Goal: Information Seeking & Learning: Find specific fact

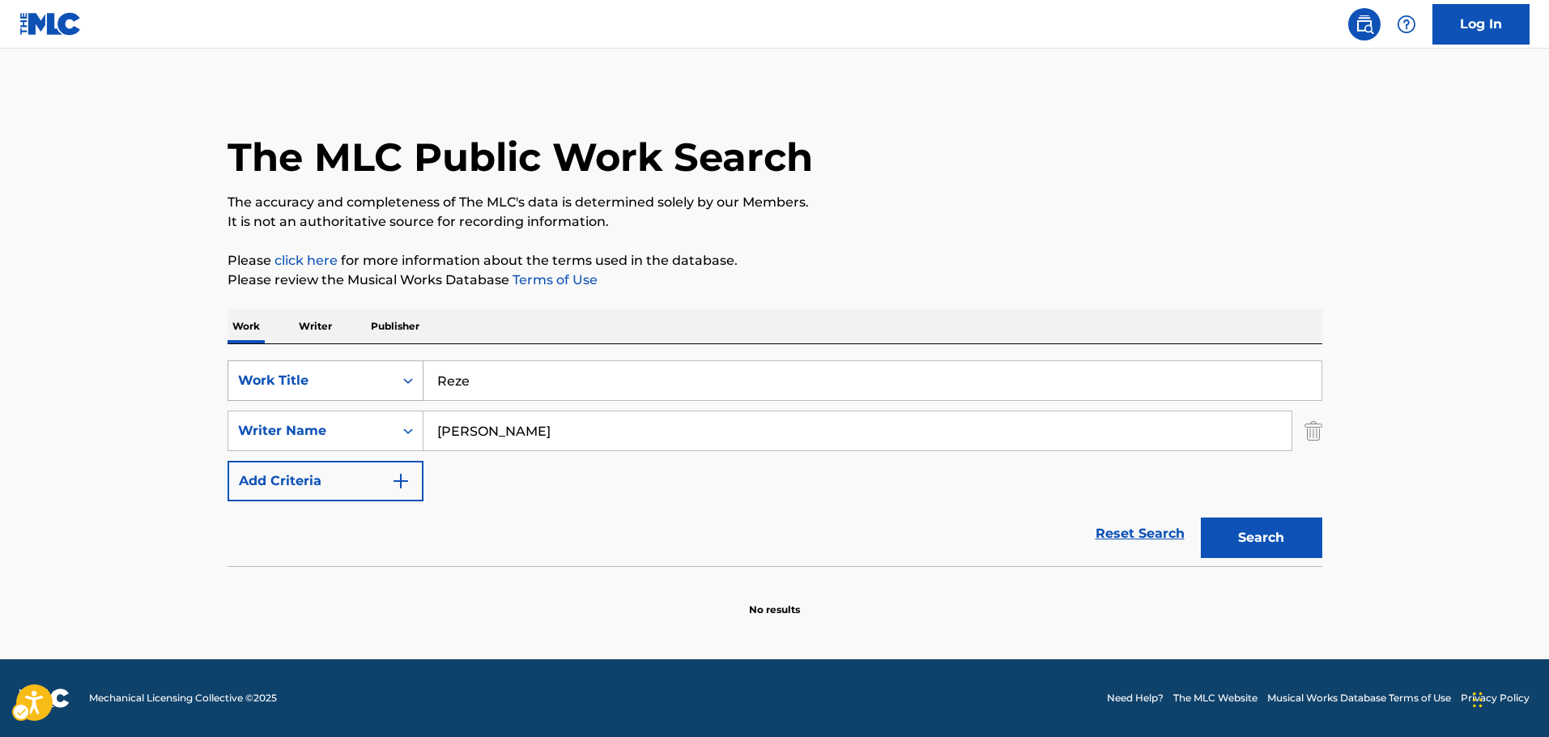
click at [391, 384] on div "Work Title" at bounding box center [310, 380] width 165 height 31
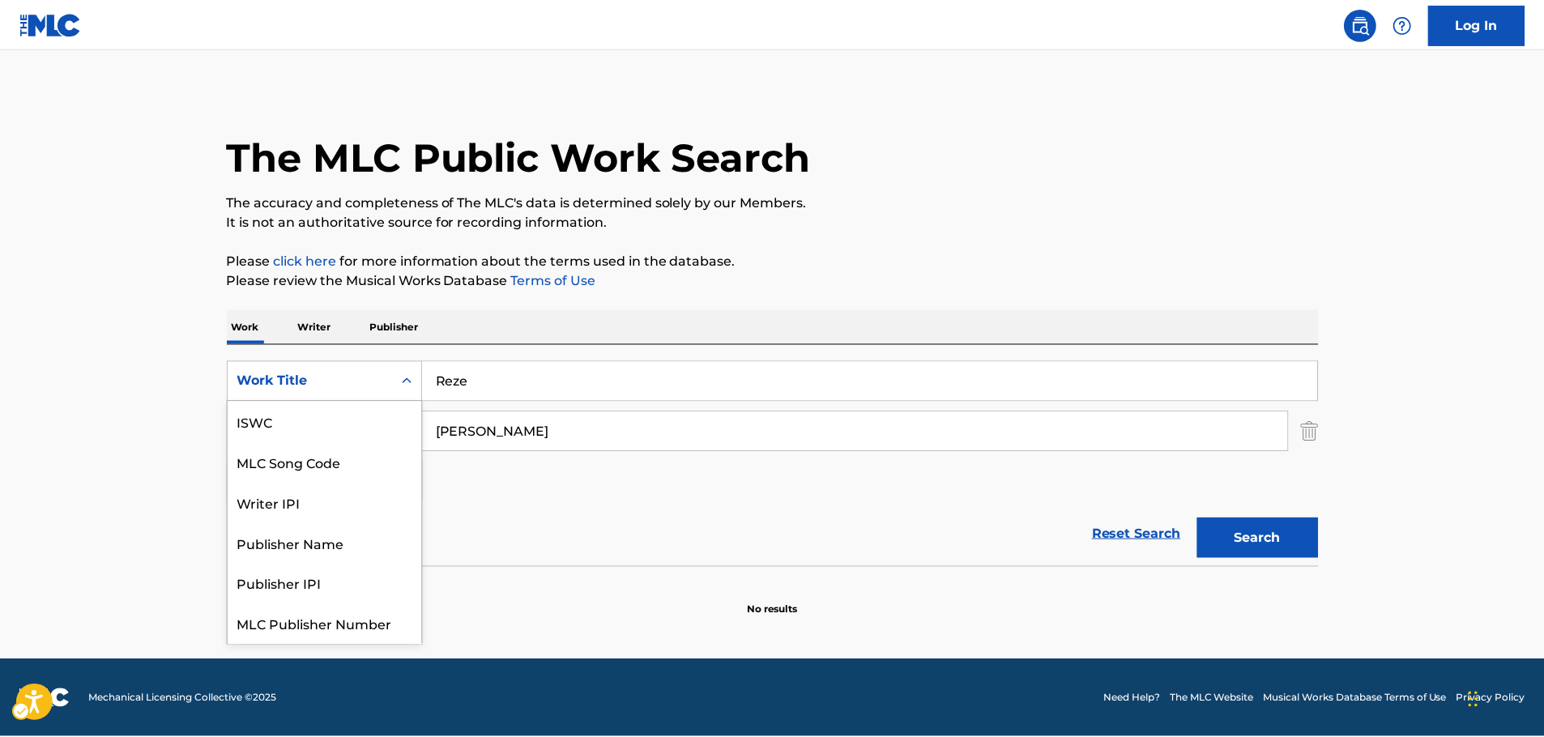
scroll to position [40, 0]
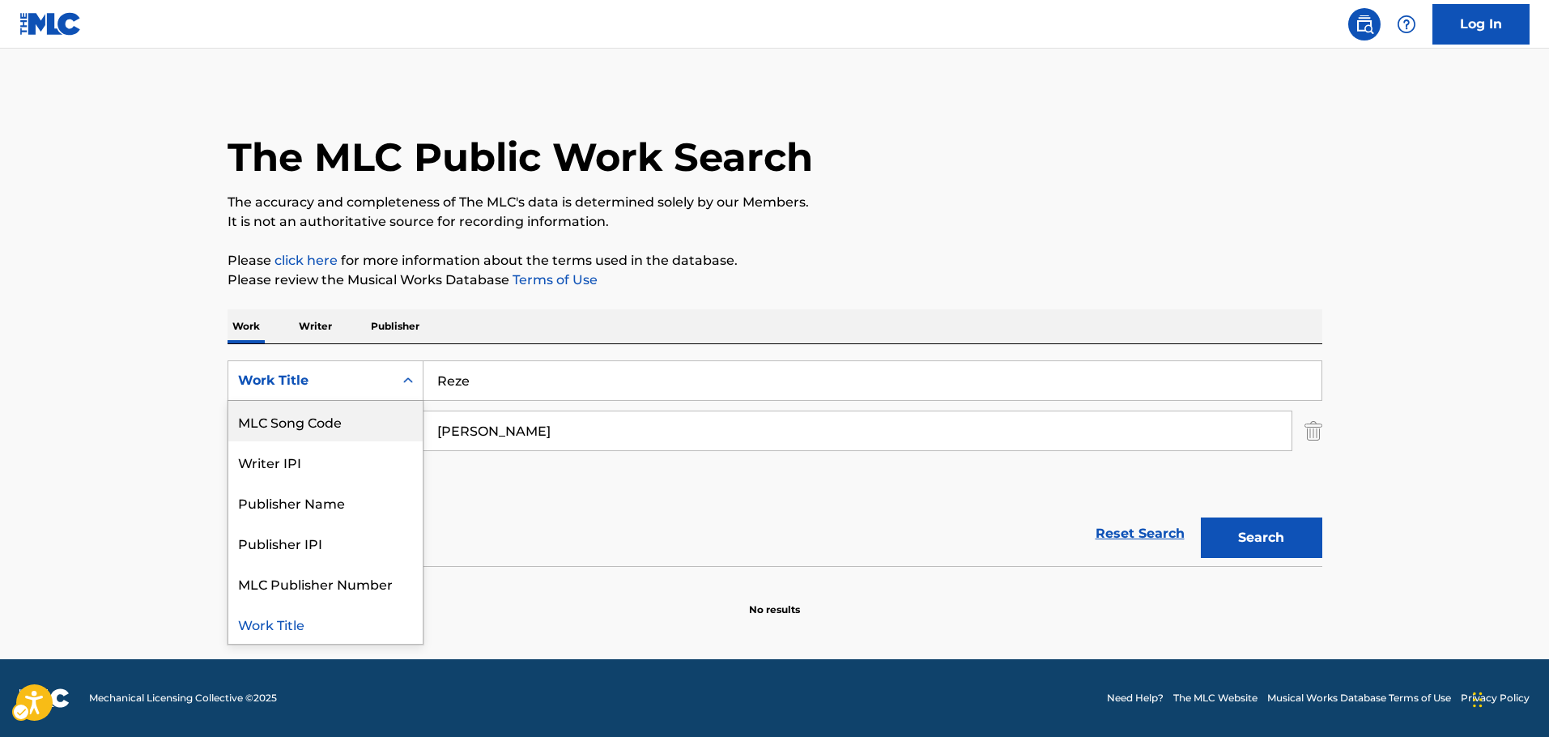
click at [347, 418] on div "MLC Song Code" at bounding box center [325, 421] width 194 height 40
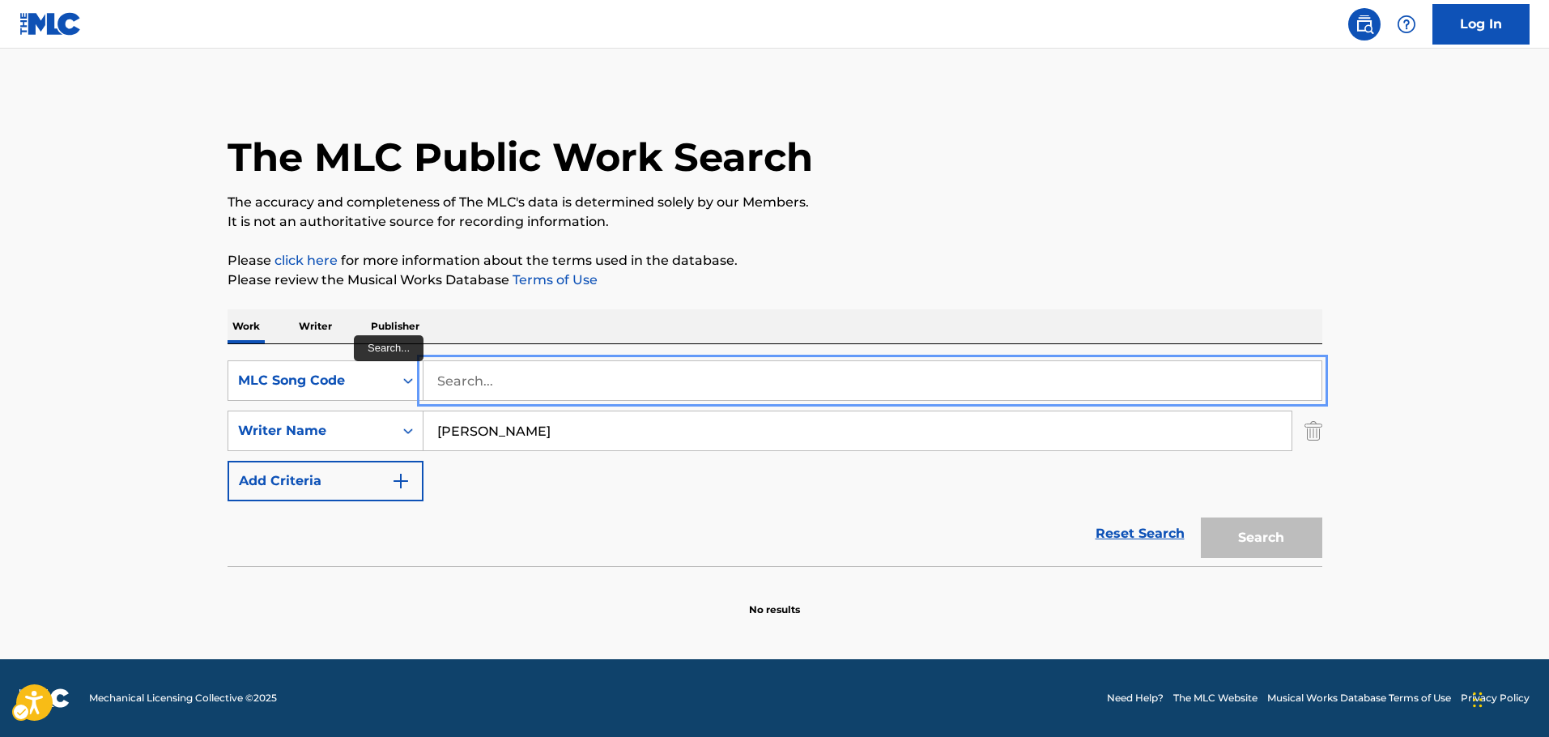
drag, startPoint x: 436, startPoint y: 377, endPoint x: 557, endPoint y: 411, distance: 125.6
paste input "D2935W"
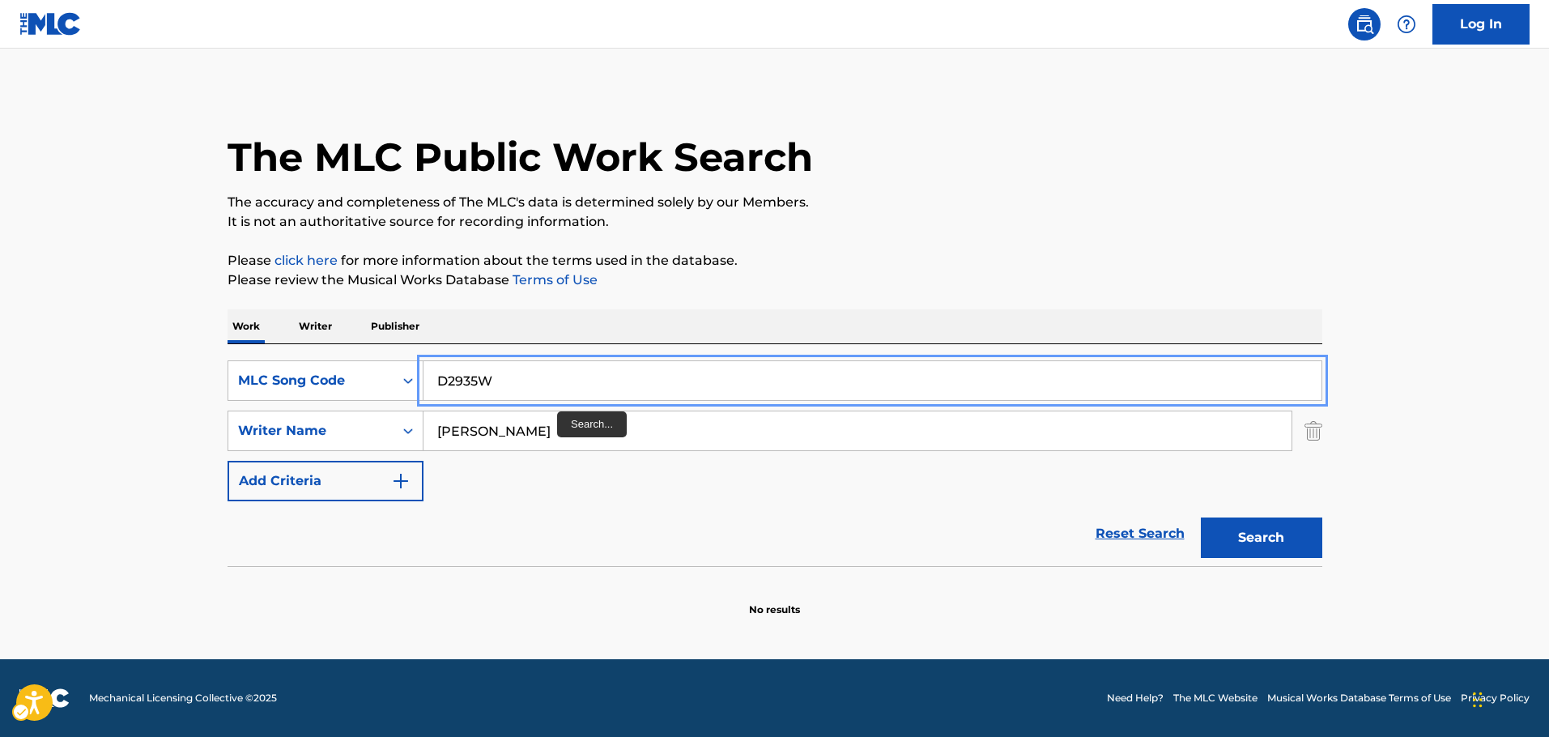
type input "D2935W"
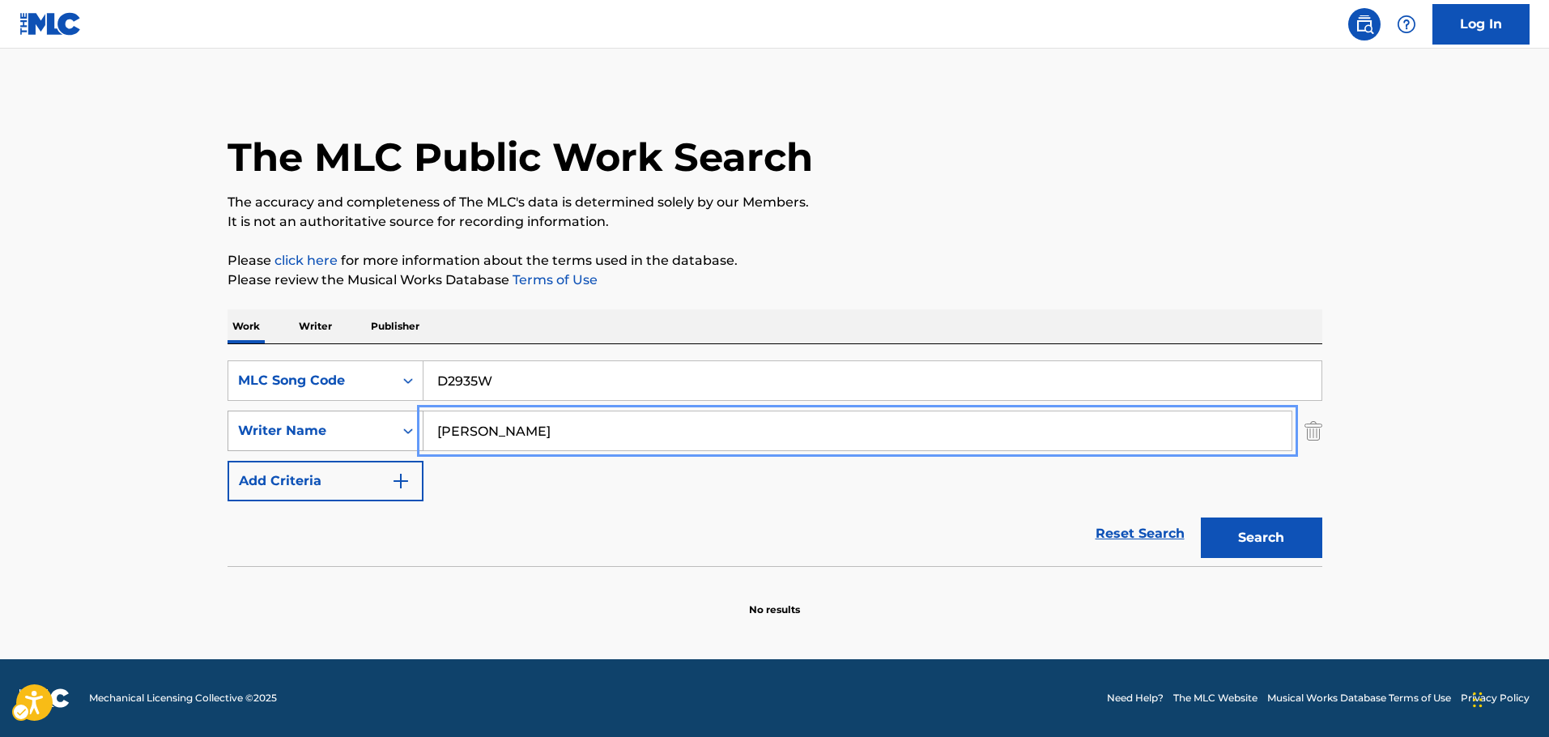
drag, startPoint x: 429, startPoint y: 440, endPoint x: 303, endPoint y: 431, distance: 126.6
click at [301, 436] on div "SearchWithCriteria856ffe8b-8165-4462-bd32-1abbc8a0b087 Writer Name [PERSON_NAME]" at bounding box center [775, 431] width 1095 height 40
click at [228, 461] on button "Add Criteria" at bounding box center [326, 481] width 196 height 40
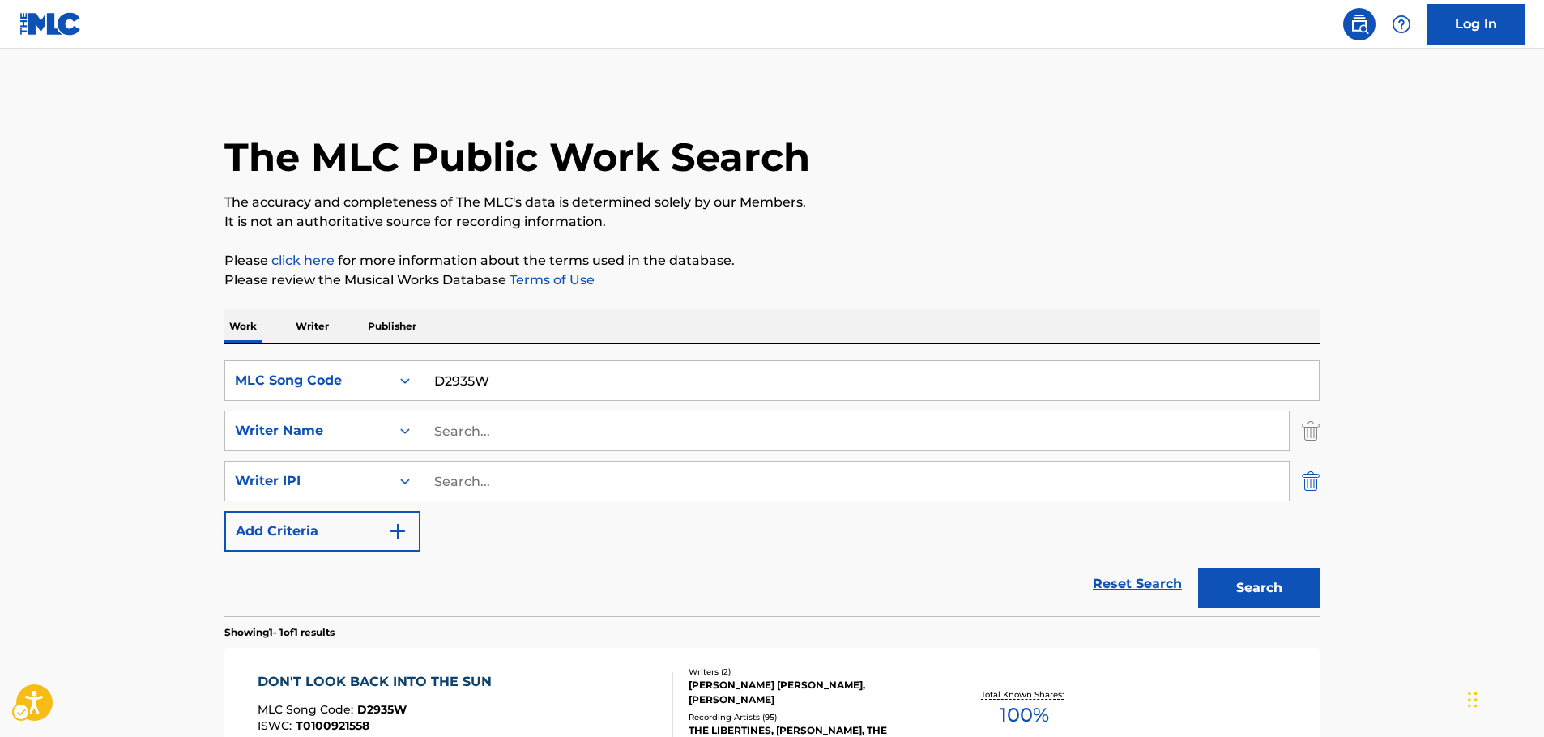
click at [1305, 480] on img "Search Form" at bounding box center [1310, 481] width 18 height 40
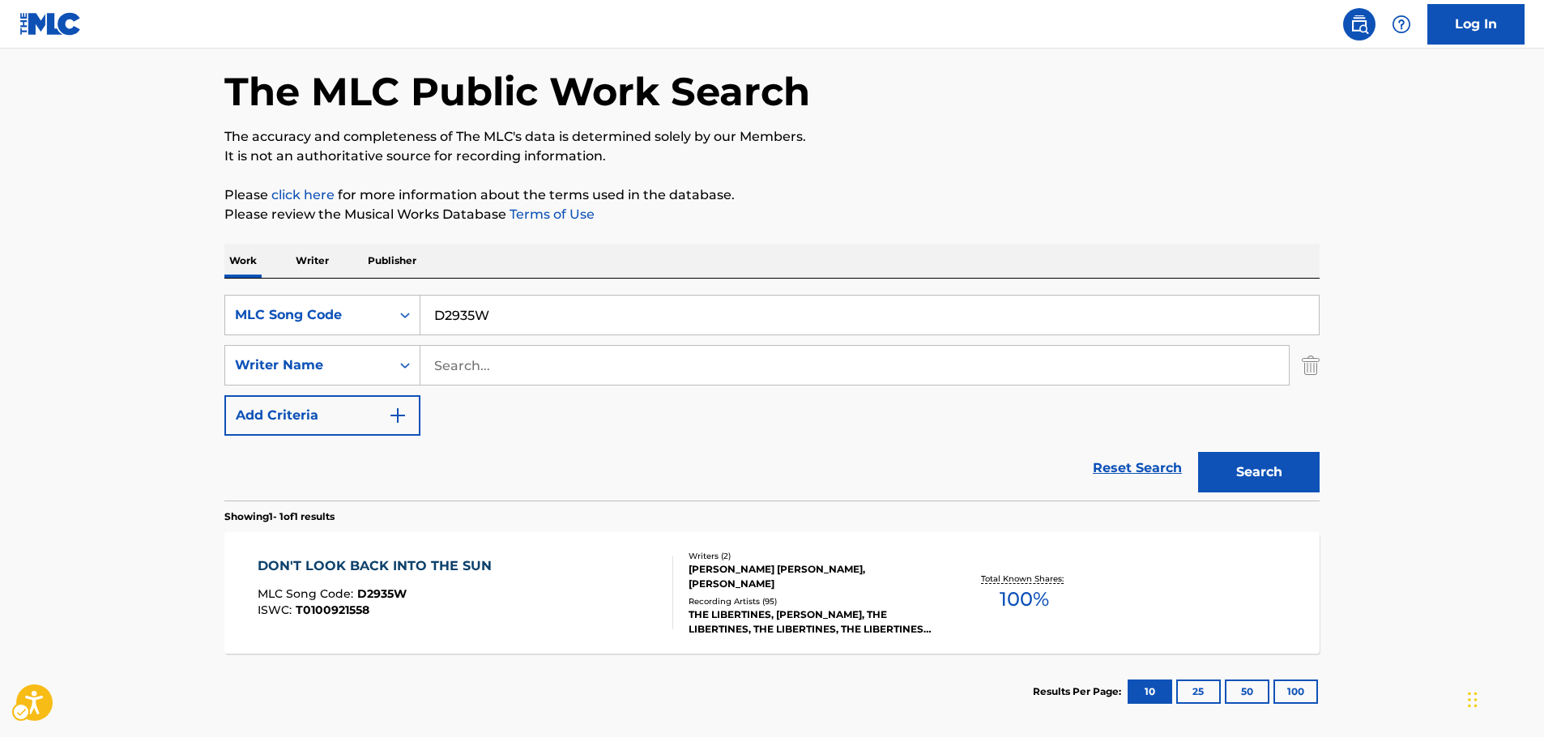
scroll to position [144, 0]
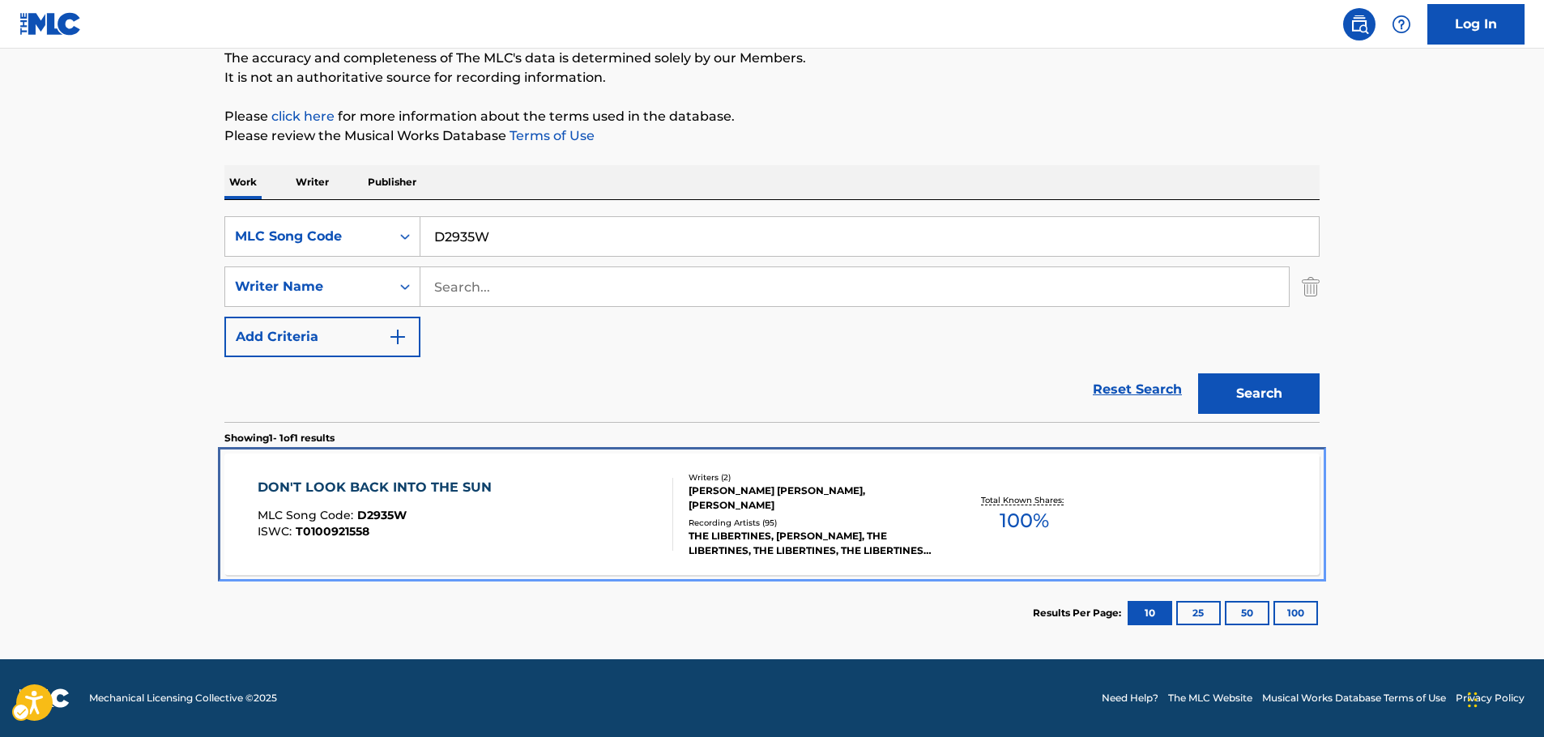
click at [517, 519] on div "DON'T LOOK BACK INTO THE SUN MLC Song Code : D2935W ISWC : T0100921558" at bounding box center [466, 514] width 416 height 73
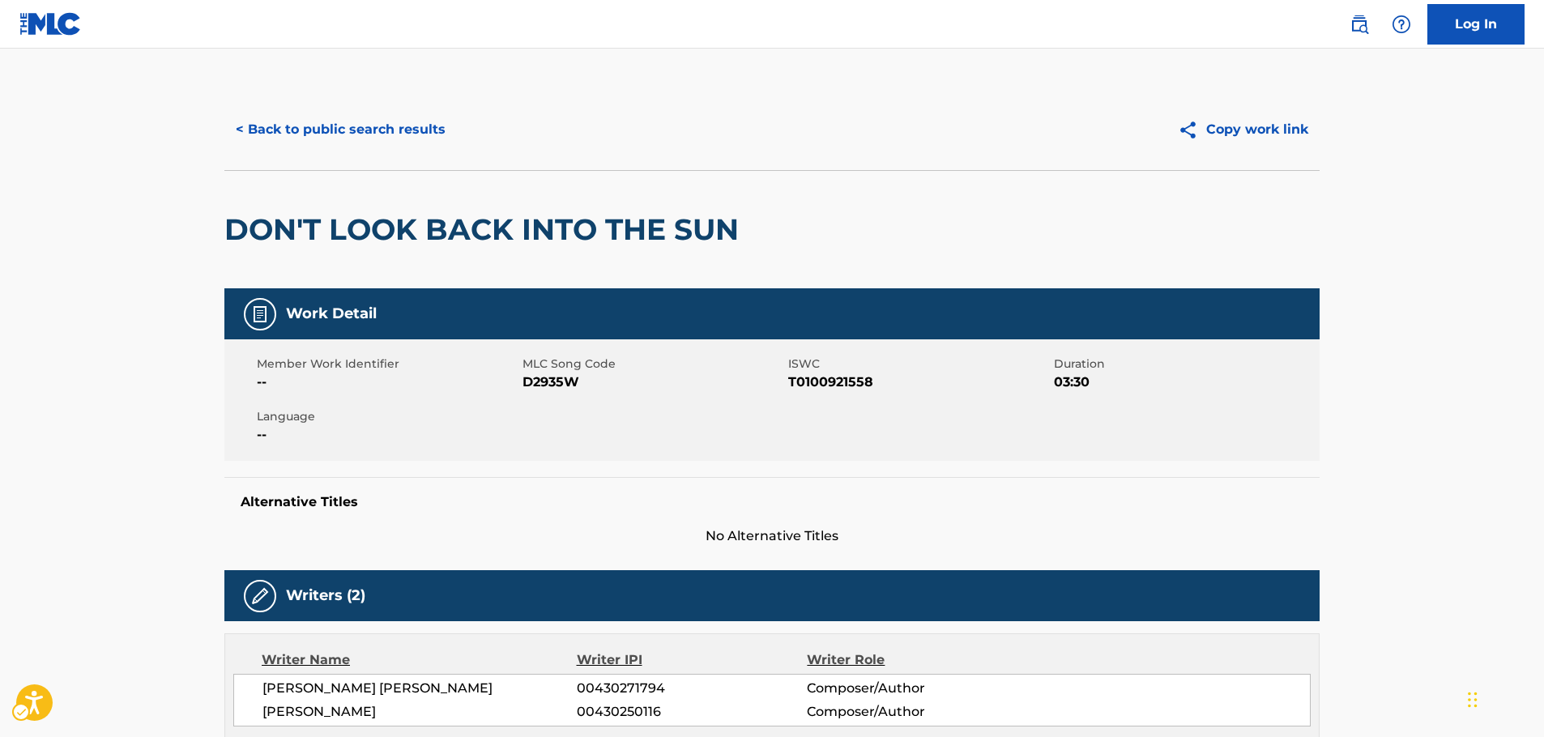
click at [801, 386] on span "ISWC - T0100921558" at bounding box center [919, 382] width 262 height 19
copy span "T0100921558"
drag, startPoint x: 323, startPoint y: 121, endPoint x: 400, endPoint y: 138, distance: 78.8
click at [323, 121] on button "< Back to public search results" at bounding box center [340, 129] width 232 height 40
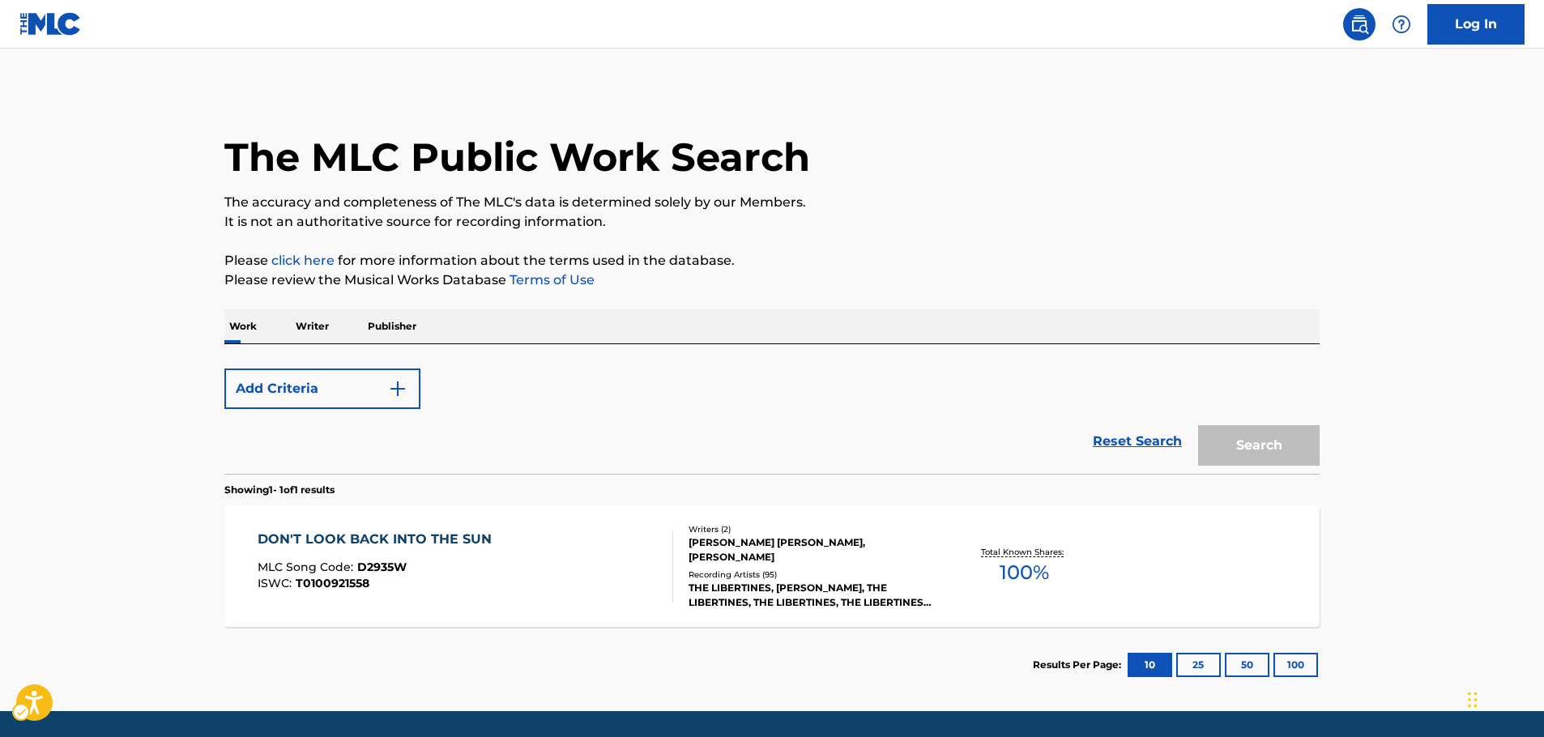
scroll to position [52, 0]
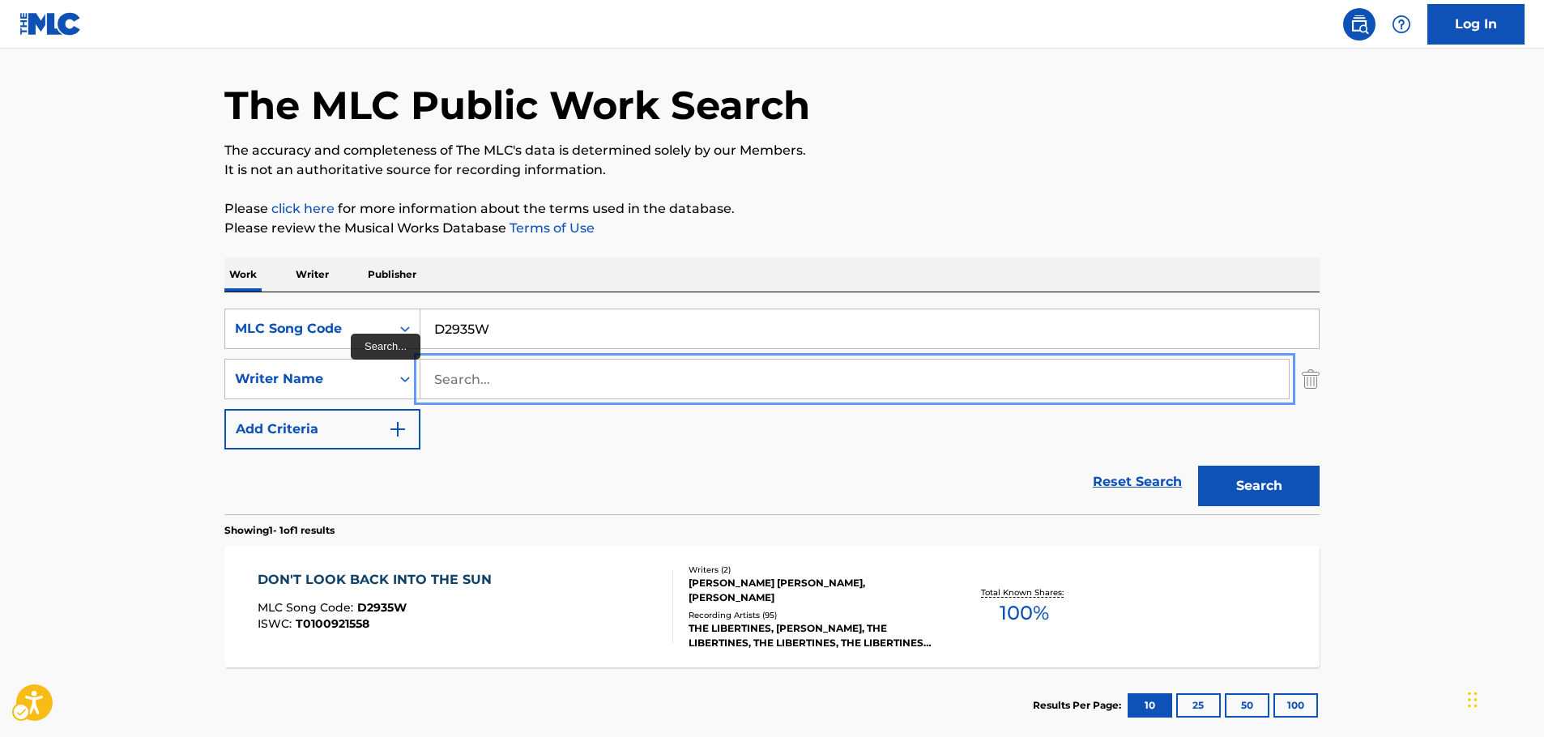
paste input "Rubik"
type input "Rubik"
click at [381, 318] on div "MLC Song Code" at bounding box center [307, 328] width 165 height 31
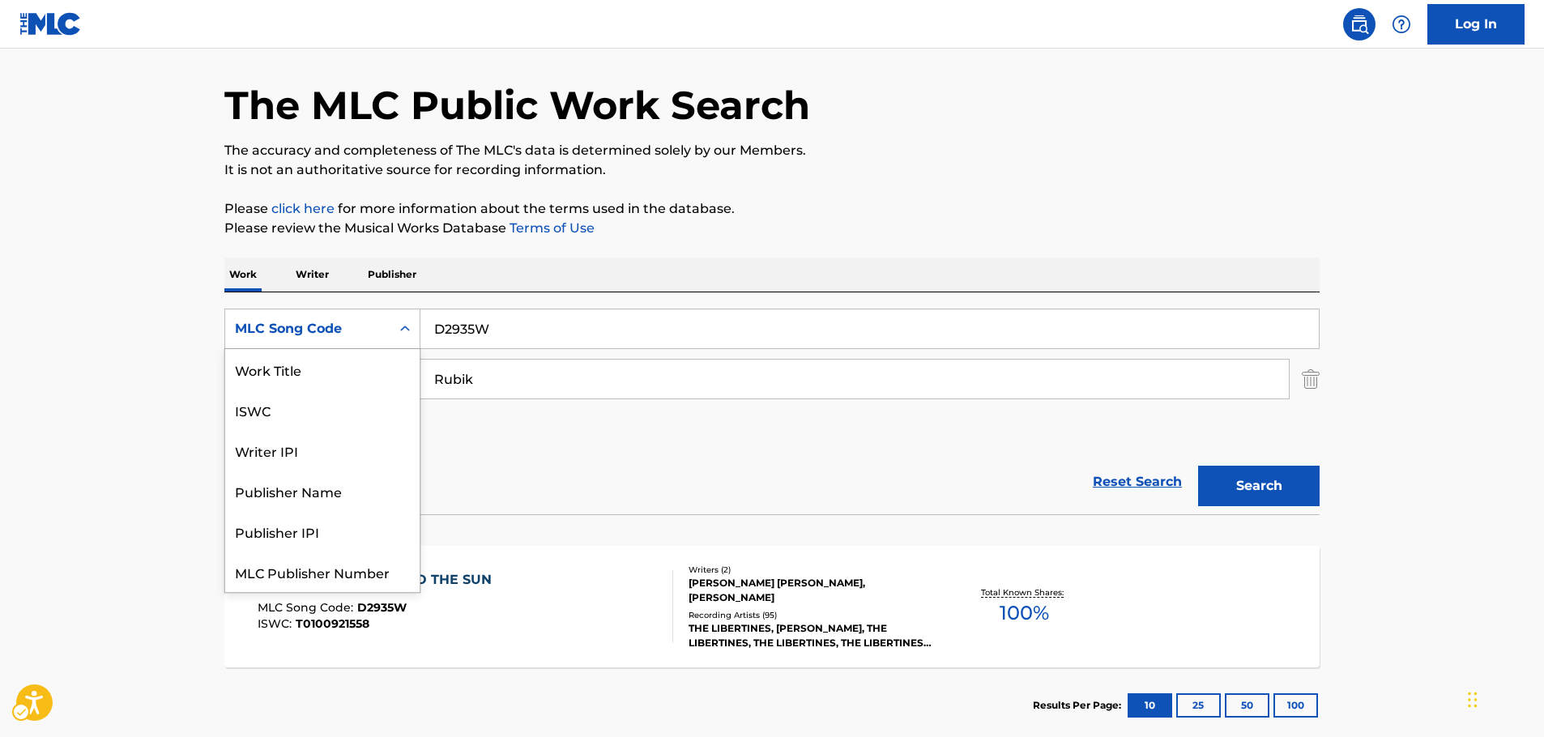
scroll to position [0, 0]
click at [284, 383] on div "Work Title" at bounding box center [322, 369] width 194 height 40
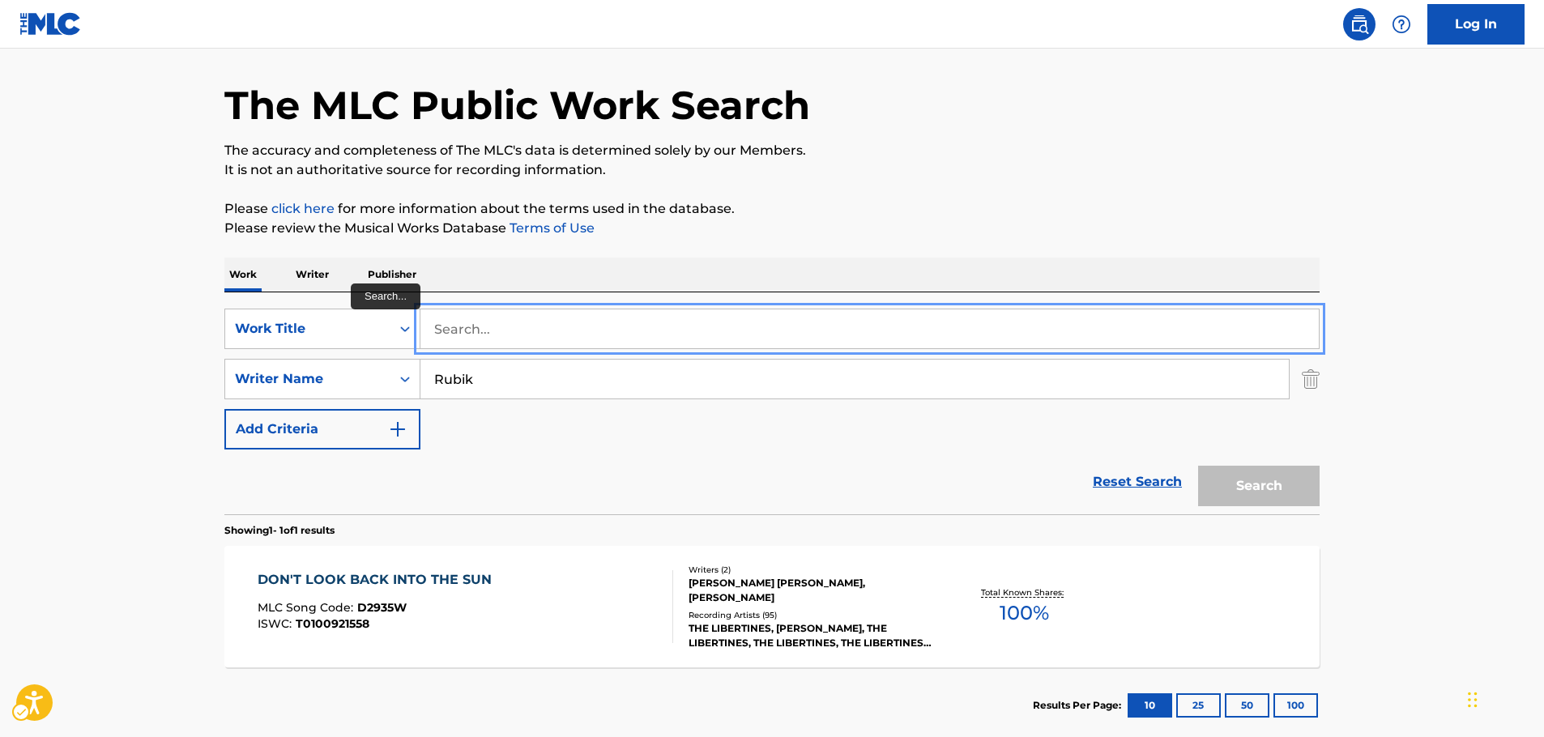
drag, startPoint x: 500, startPoint y: 327, endPoint x: 448, endPoint y: 326, distance: 52.6
paste input "[DEMOGRAPHIC_DATA] dla ciebie"
type input "[DEMOGRAPHIC_DATA] dla ciebie"
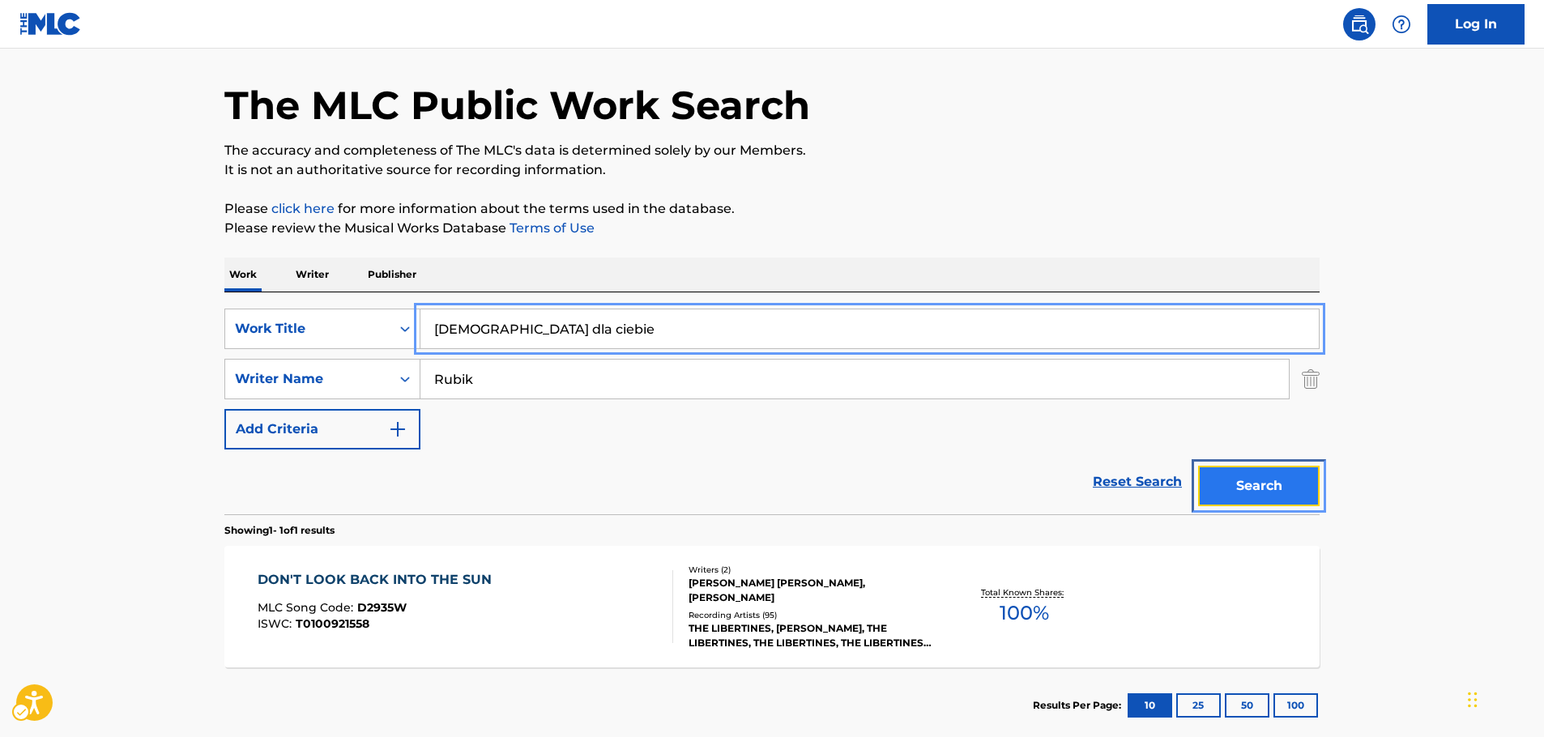
click at [1236, 492] on button "Search" at bounding box center [1258, 486] width 121 height 40
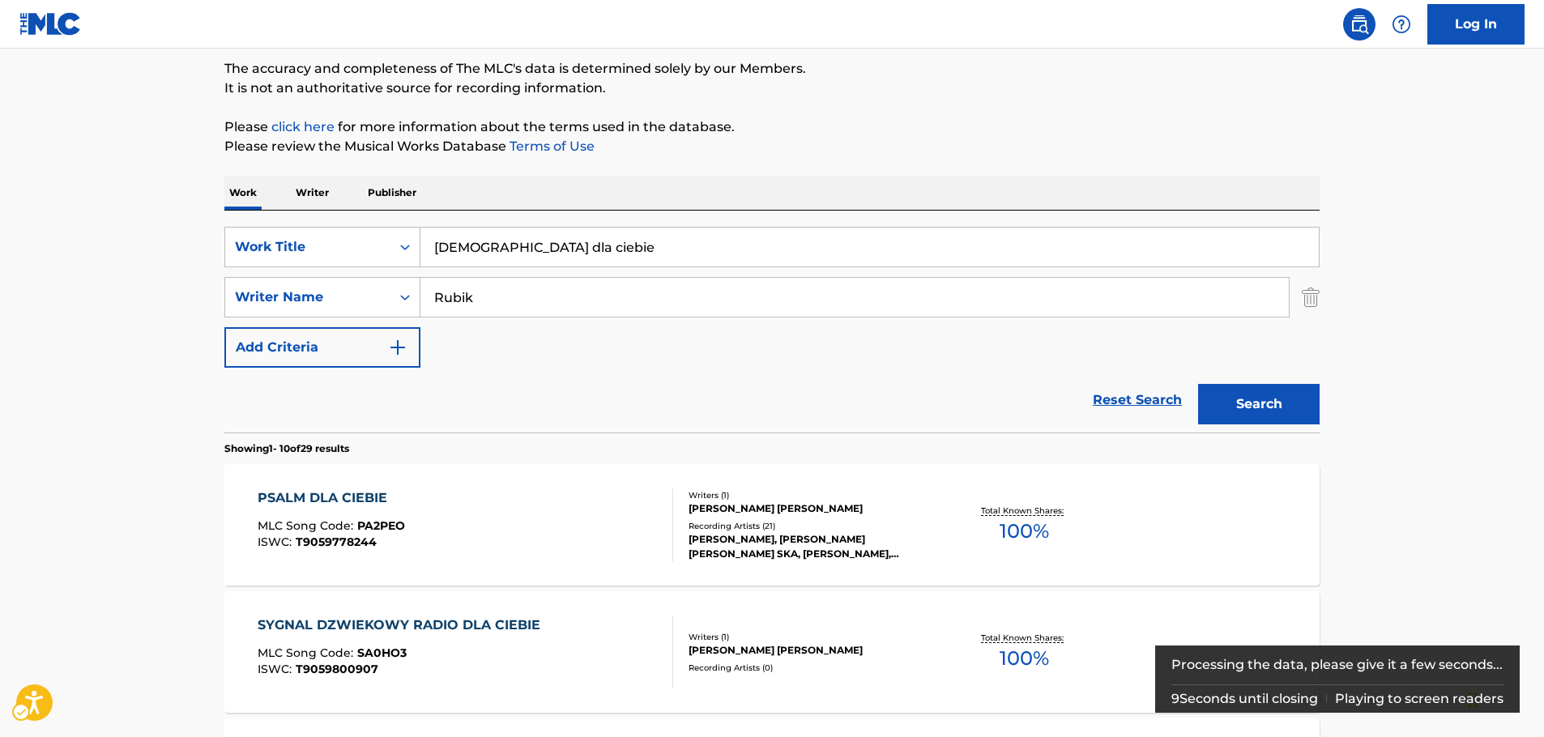
scroll to position [162, 0]
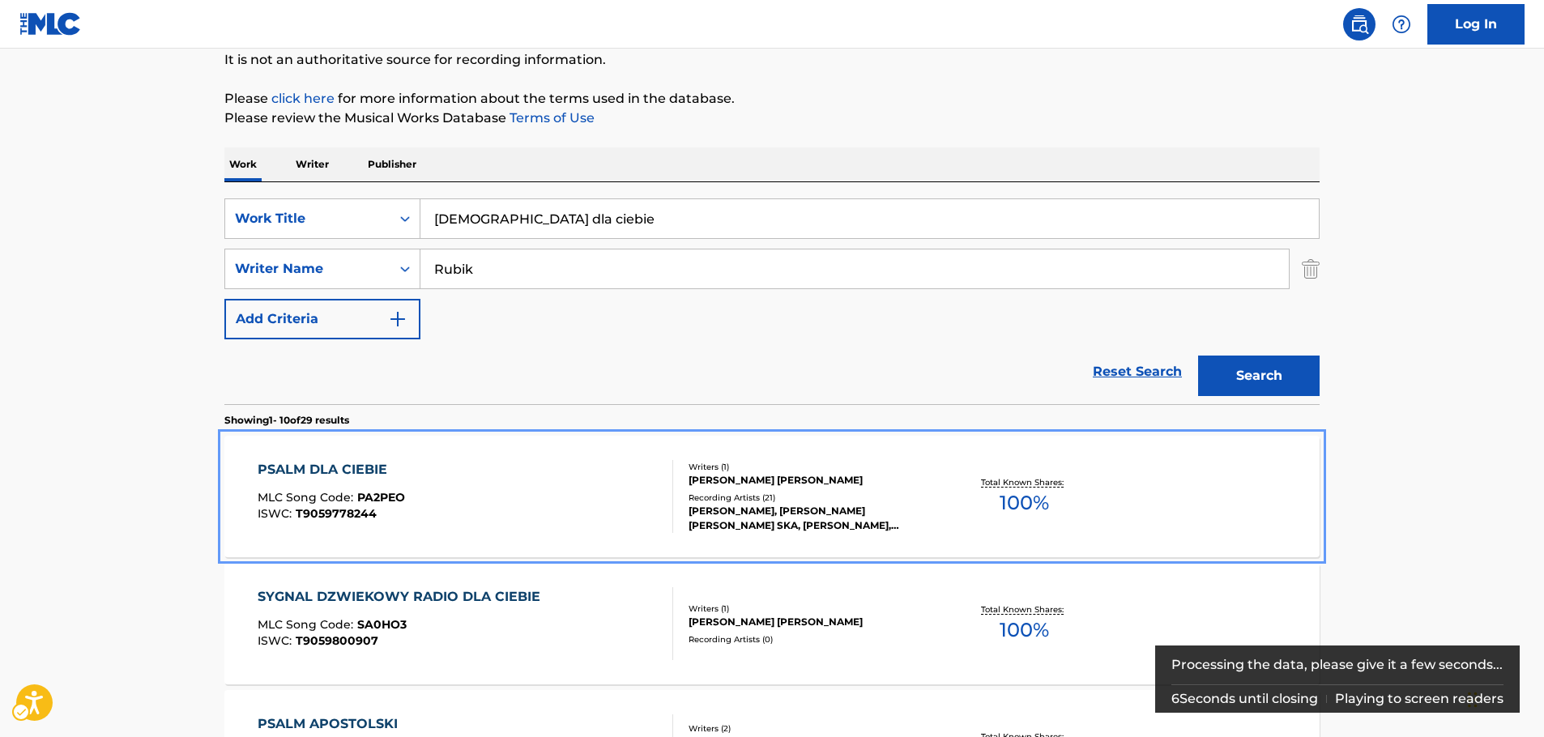
click at [499, 491] on div "PSALM DLA CIEBIE MLC Song Code : PA2PEO ISWC : T9059778244" at bounding box center [466, 496] width 416 height 73
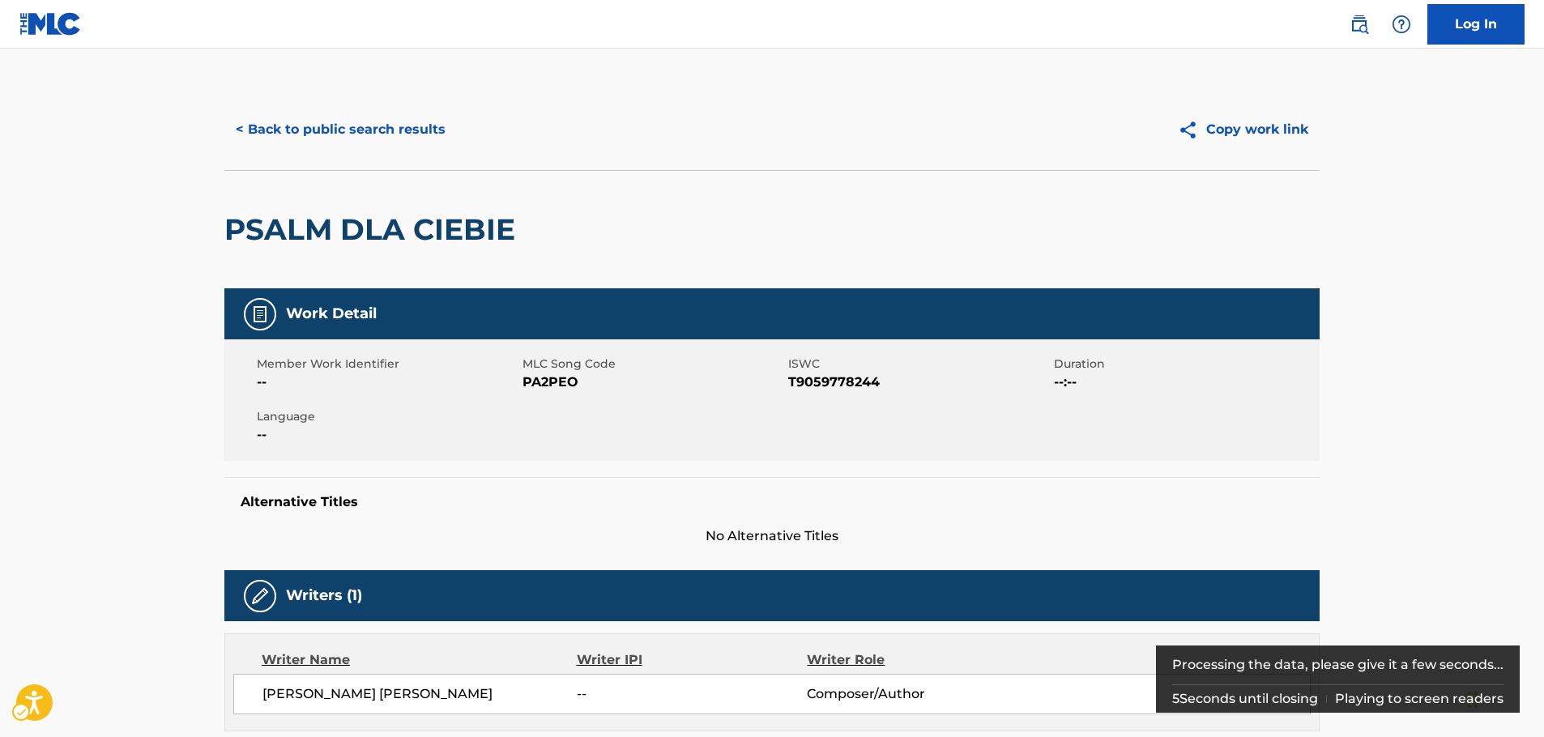
click at [548, 381] on span "MLC Song Code - PA2PEO" at bounding box center [653, 382] width 262 height 19
click at [549, 381] on span "MLC Song Code - PA2PEO" at bounding box center [653, 382] width 262 height 19
copy span "PA2PEO"
click at [812, 385] on span "ISWC - T9059778244" at bounding box center [919, 382] width 262 height 19
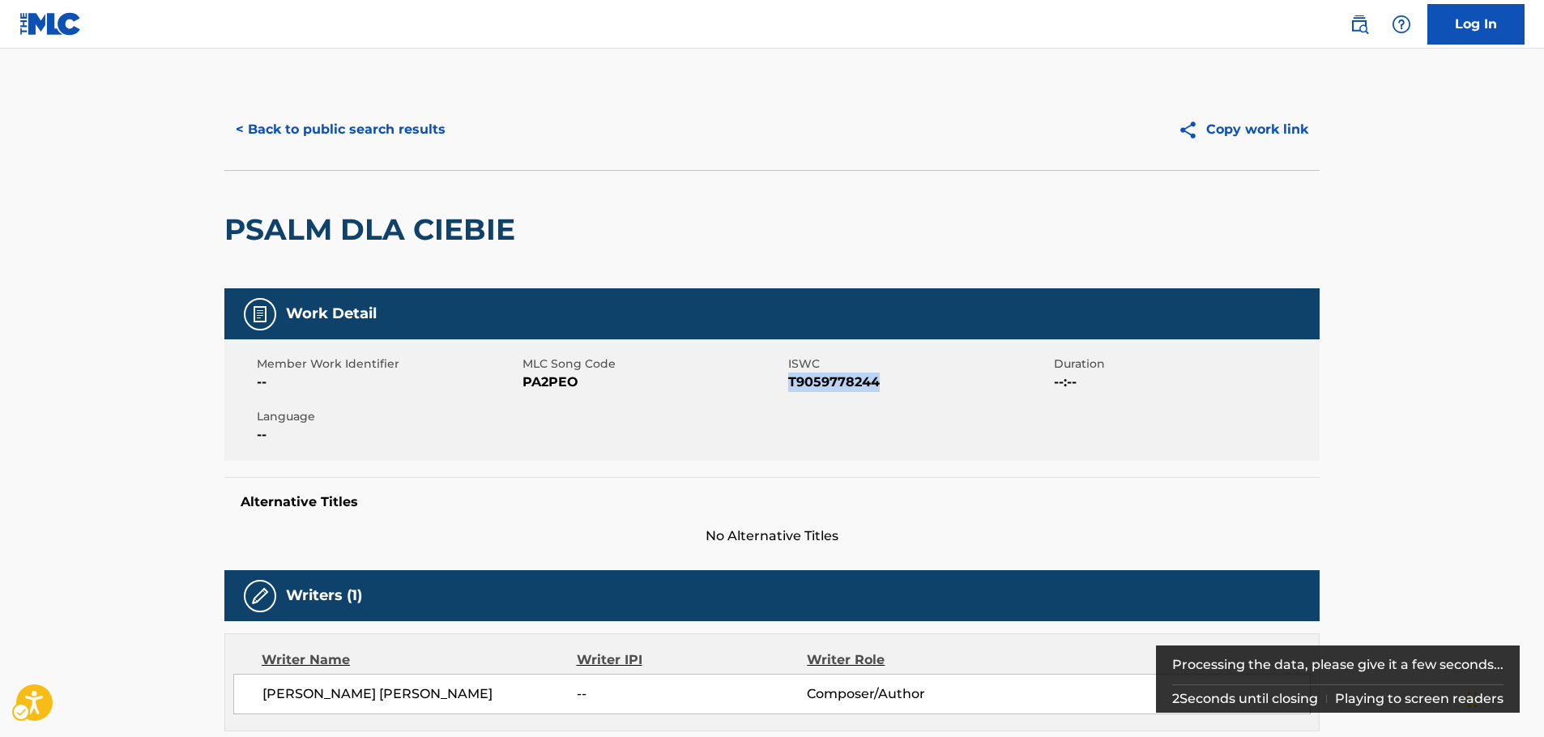
copy span "T9059778244"
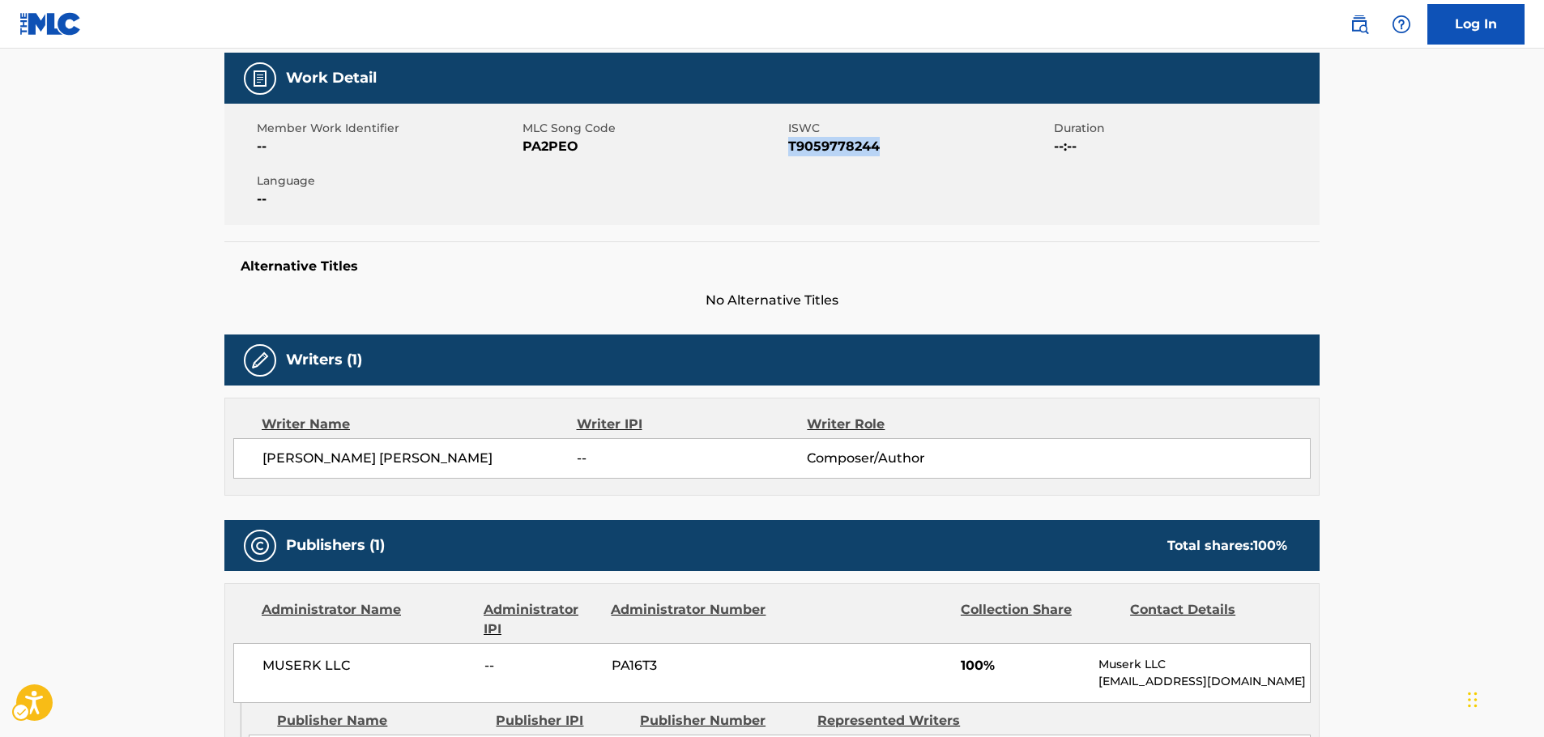
scroll to position [243, 0]
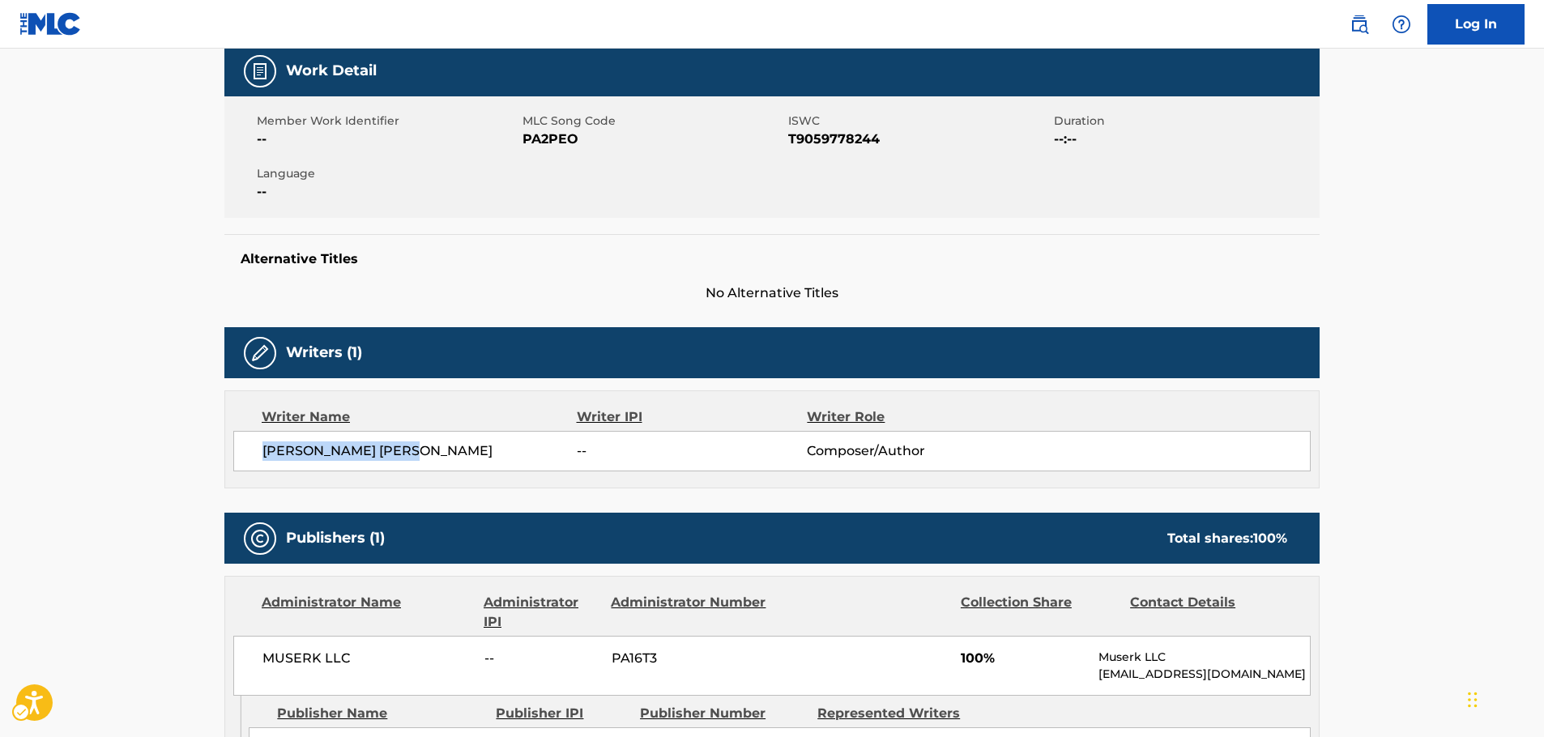
drag, startPoint x: 438, startPoint y: 449, endPoint x: 756, endPoint y: 241, distance: 380.3
click at [276, 434] on div "[PERSON_NAME] [PERSON_NAME] -- Composer/Author" at bounding box center [771, 451] width 1077 height 40
copy span "NDRZEJ [PERSON_NAME]"
click at [398, 454] on span "[PERSON_NAME] [PERSON_NAME]" at bounding box center [419, 450] width 314 height 19
drag, startPoint x: 376, startPoint y: 452, endPoint x: 979, endPoint y: 138, distance: 680.2
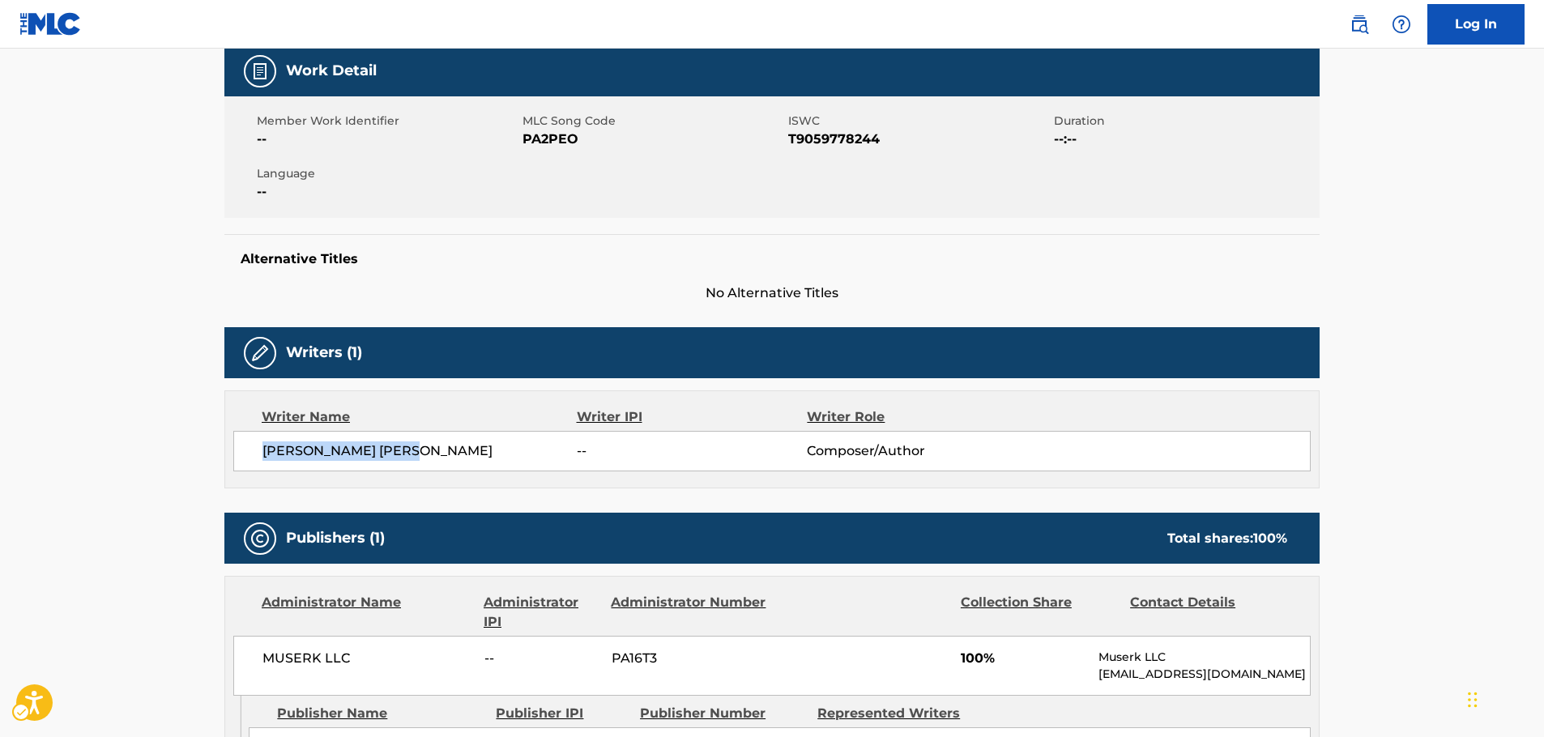
click at [266, 454] on span "[PERSON_NAME] [PERSON_NAME]" at bounding box center [419, 450] width 314 height 19
copy span "[PERSON_NAME] [PERSON_NAME]"
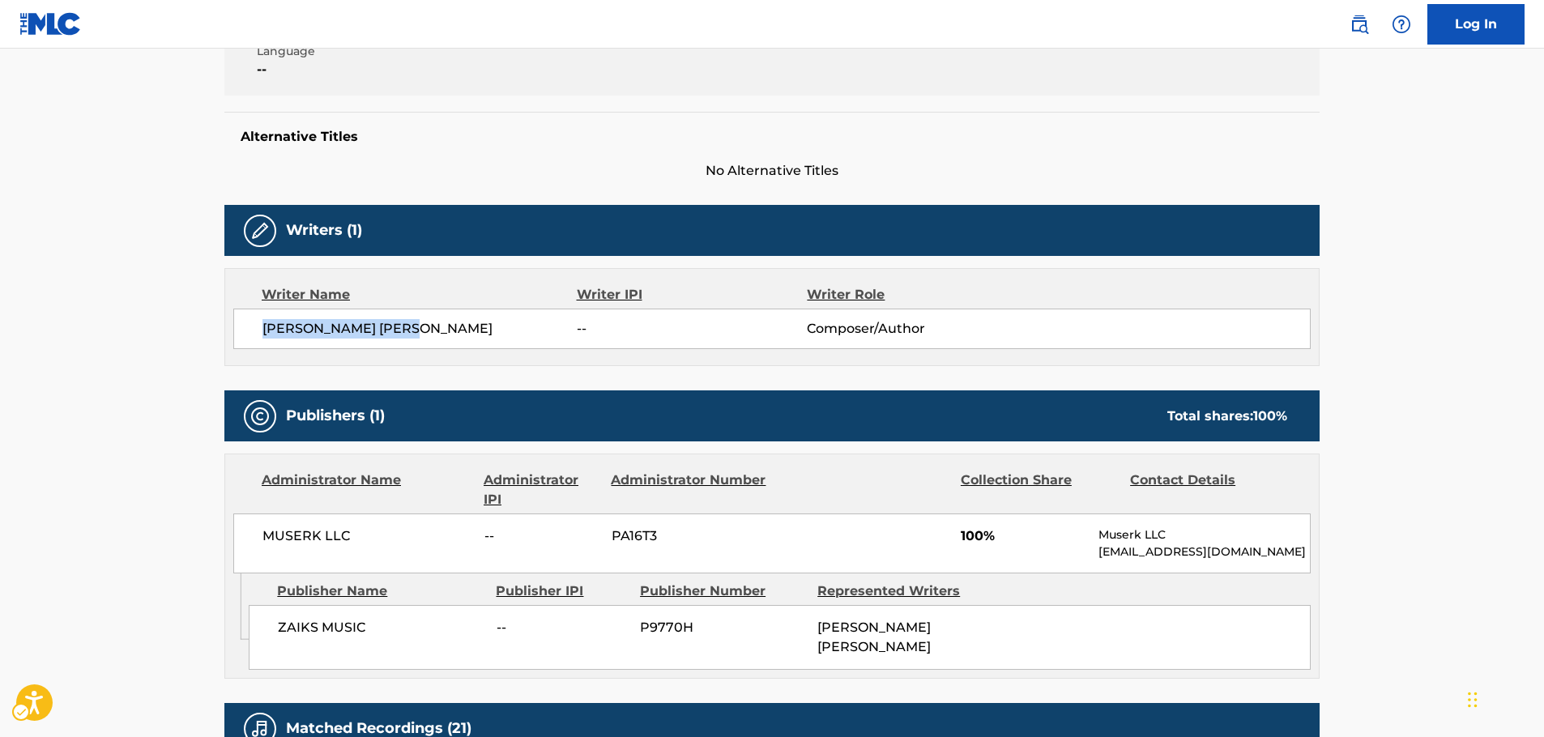
scroll to position [567, 0]
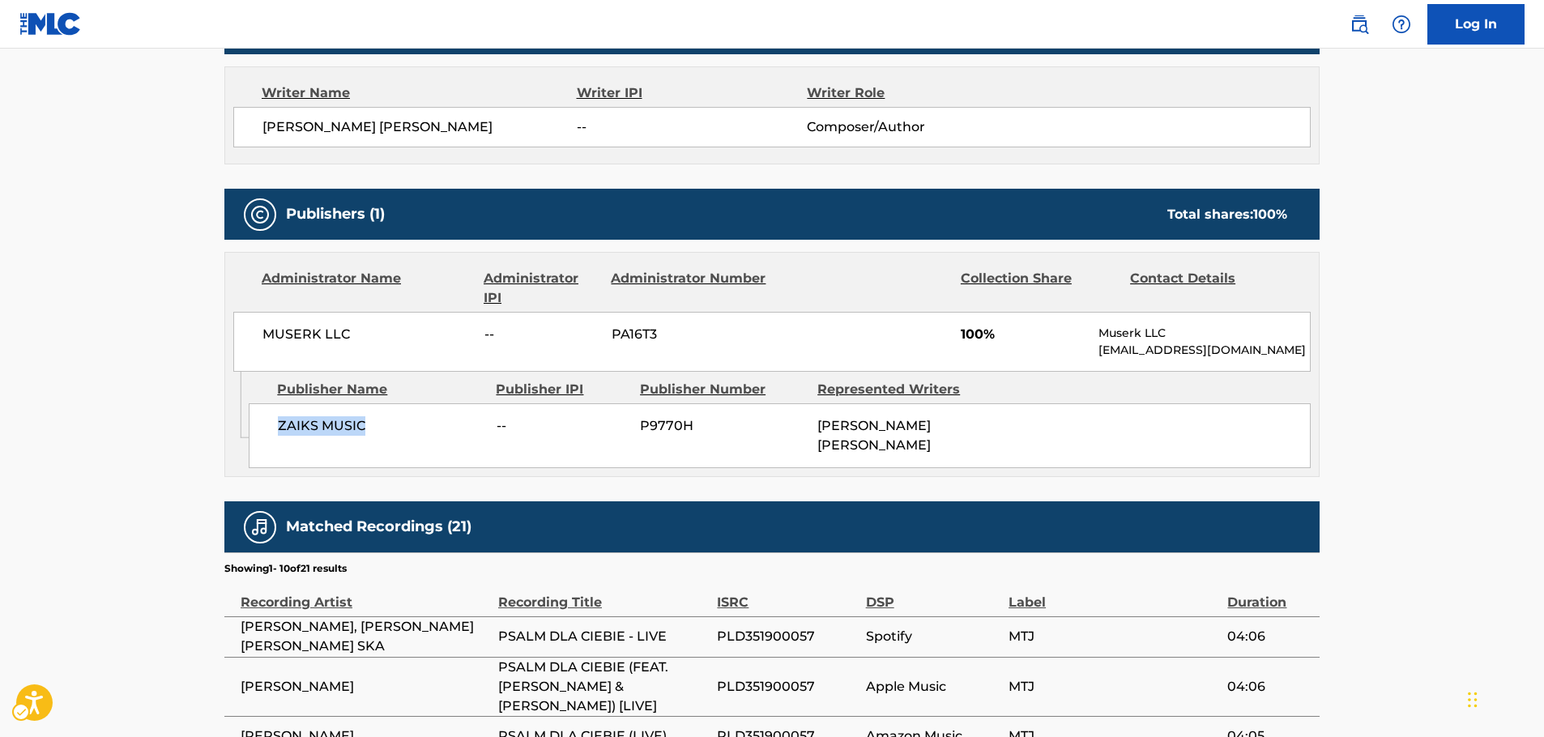
drag, startPoint x: 380, startPoint y: 439, endPoint x: 273, endPoint y: 443, distance: 107.0
click at [273, 443] on div "ZAIKS MUSIC -- P9770H [PERSON_NAME] [PERSON_NAME]" at bounding box center [780, 435] width 1062 height 65
copy span "ZAIKS MUSIC"
drag, startPoint x: 392, startPoint y: 334, endPoint x: 262, endPoint y: 339, distance: 130.5
click at [261, 339] on div "MUSERK LLC -- PA16T3 100% Muserk LLC [EMAIL_ADDRESS][DOMAIN_NAME]" at bounding box center [771, 342] width 1077 height 60
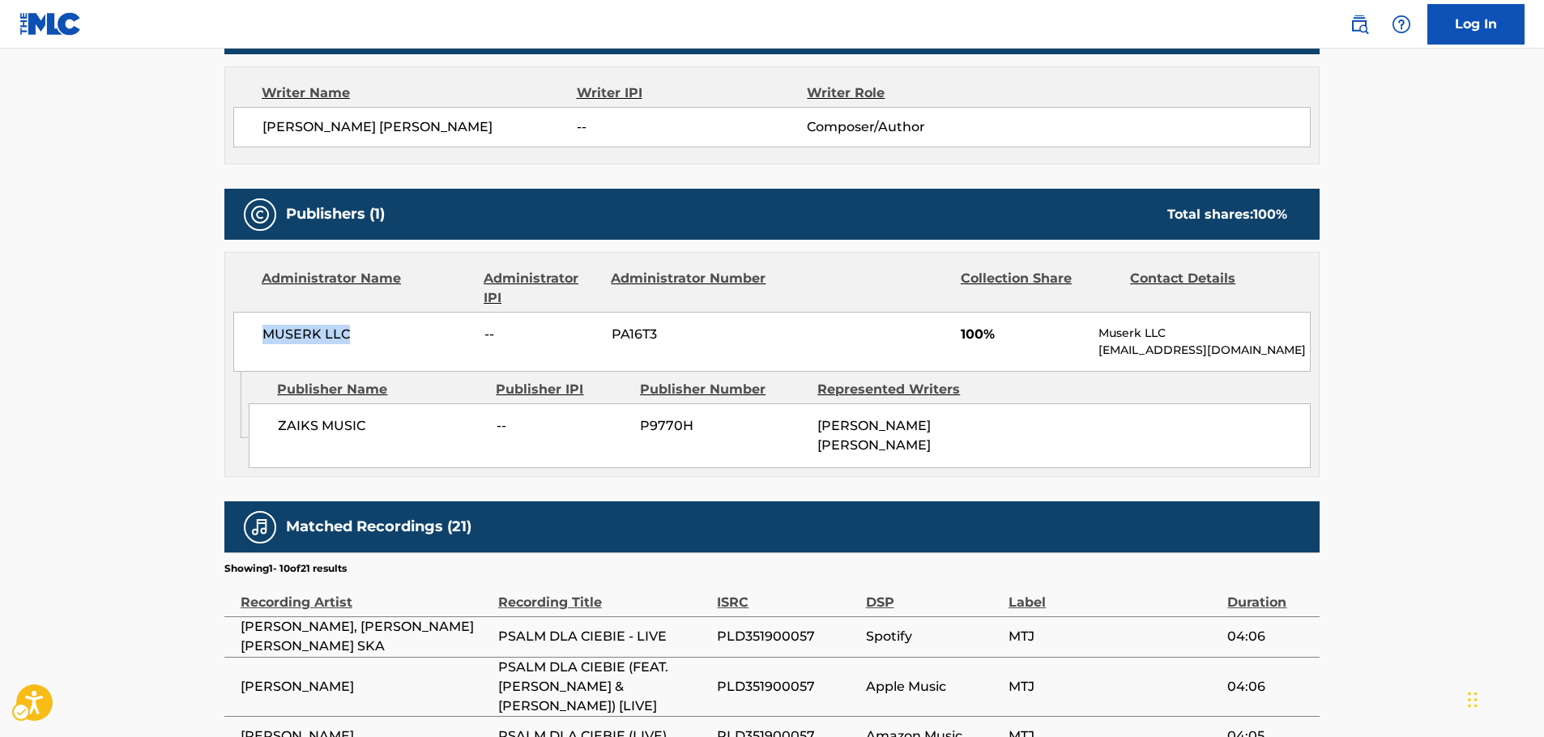
copy span "MUSERK LLC"
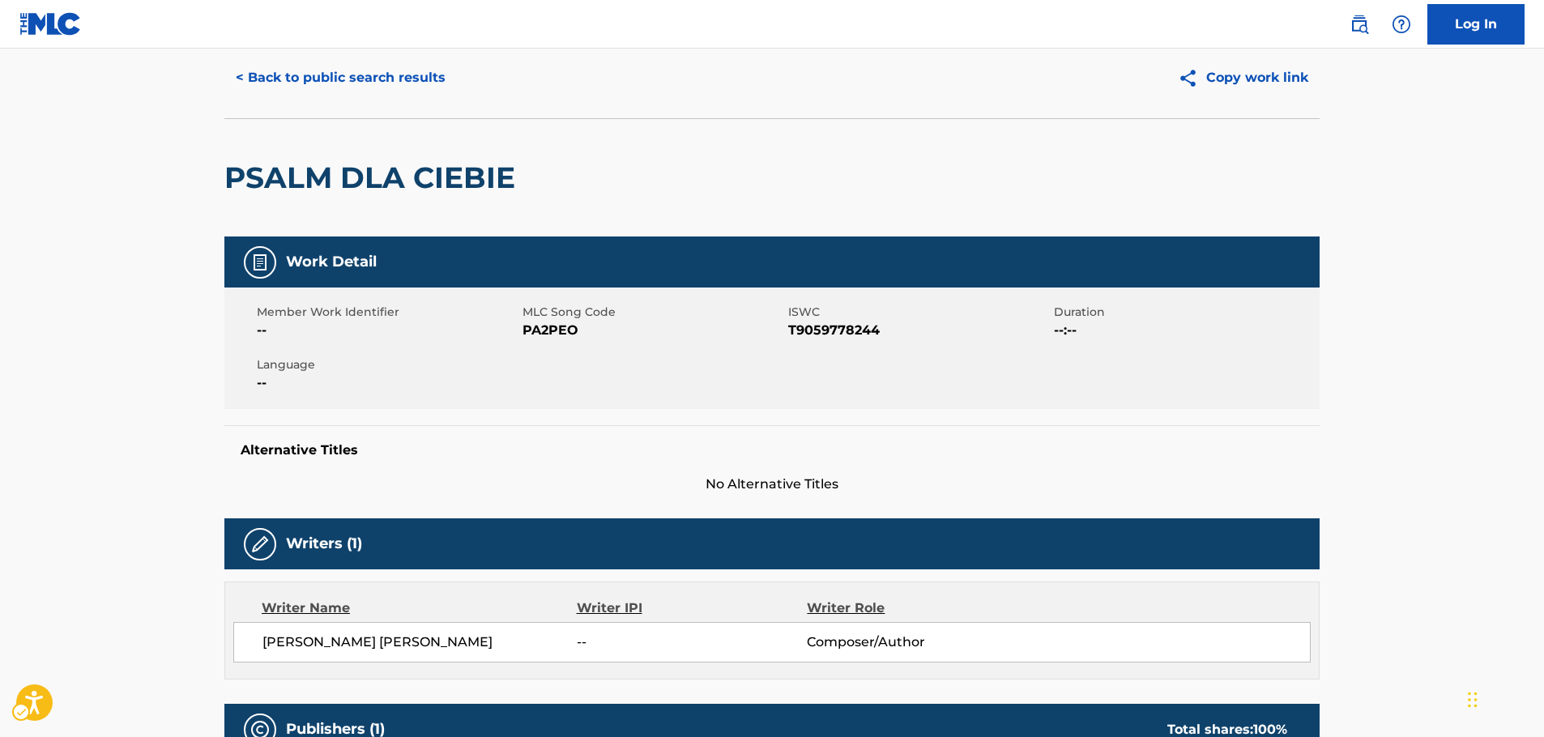
scroll to position [0, 0]
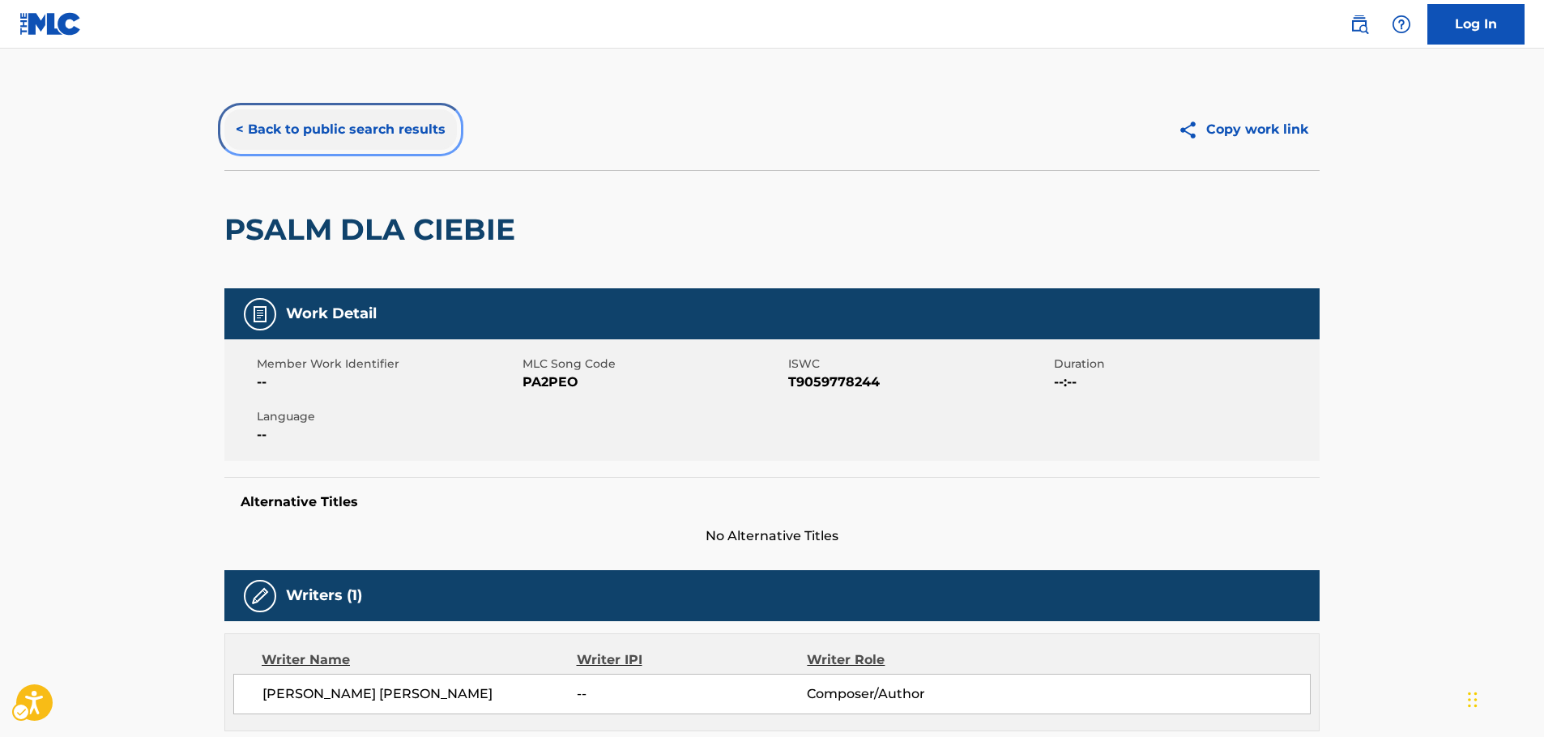
click at [339, 129] on button "< Back to public search results" at bounding box center [340, 129] width 232 height 40
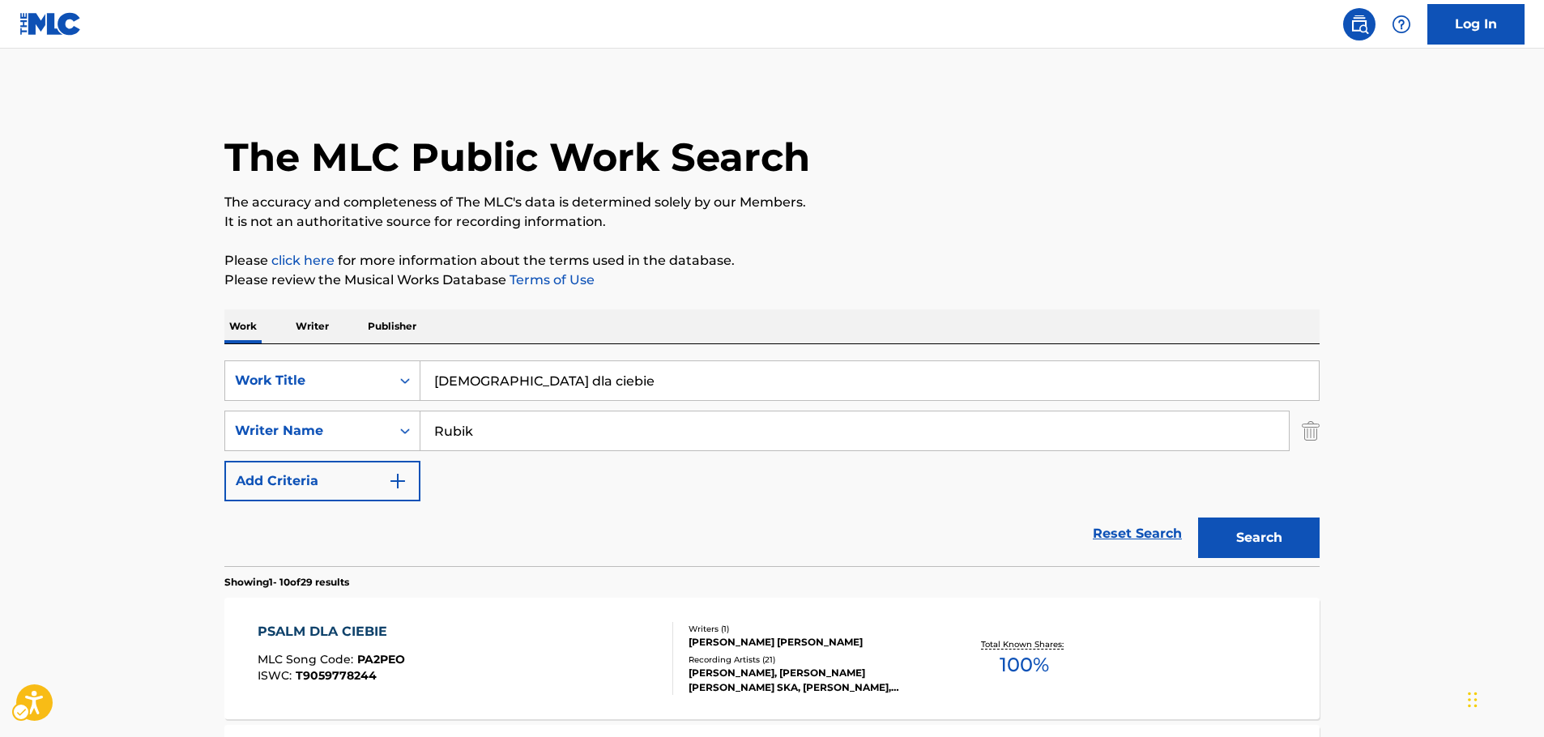
scroll to position [162, 0]
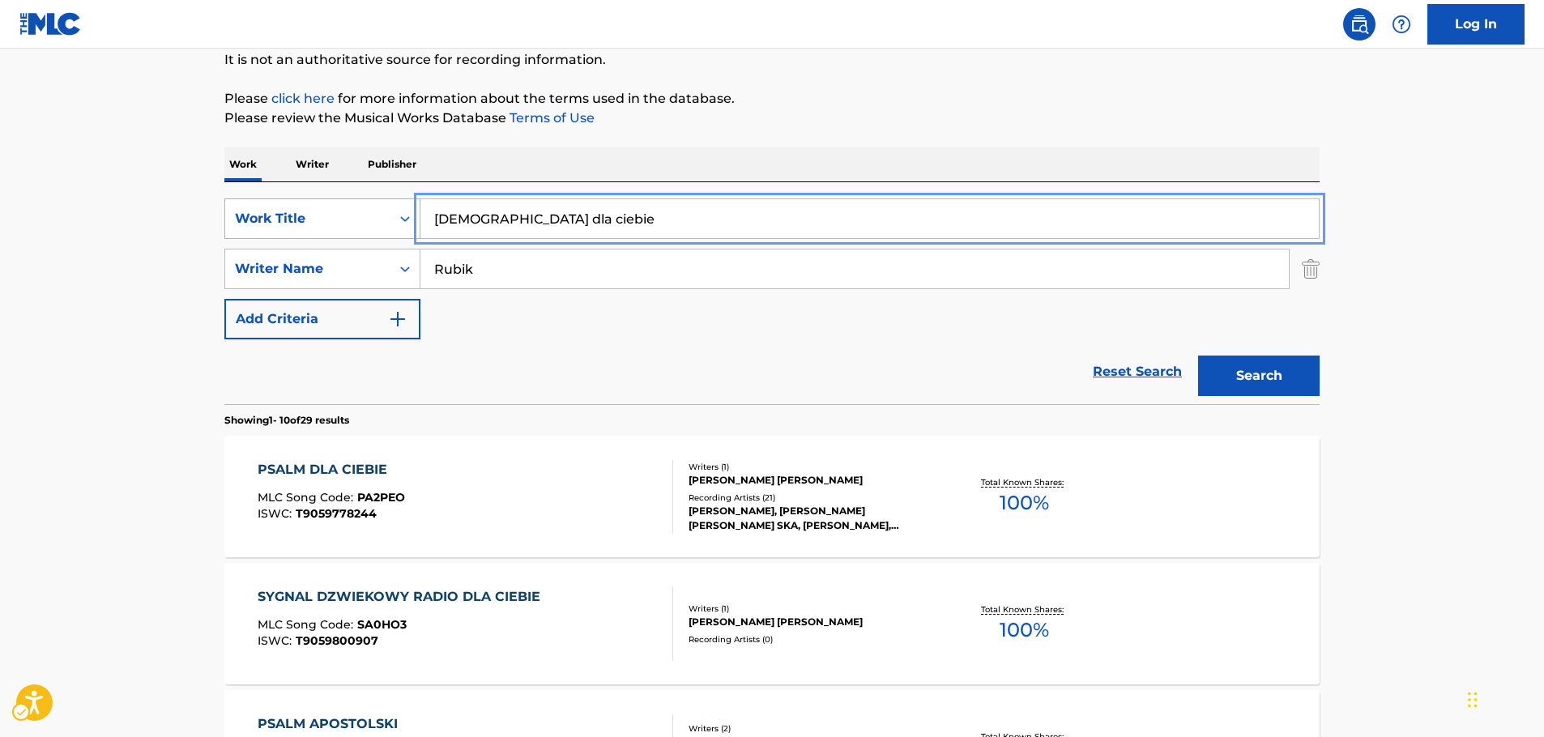
drag, startPoint x: 475, startPoint y: 208, endPoint x: 327, endPoint y: 208, distance: 147.4
paste input "UN NUEVO BAILE"
type input "UN NUEVO BAILE"
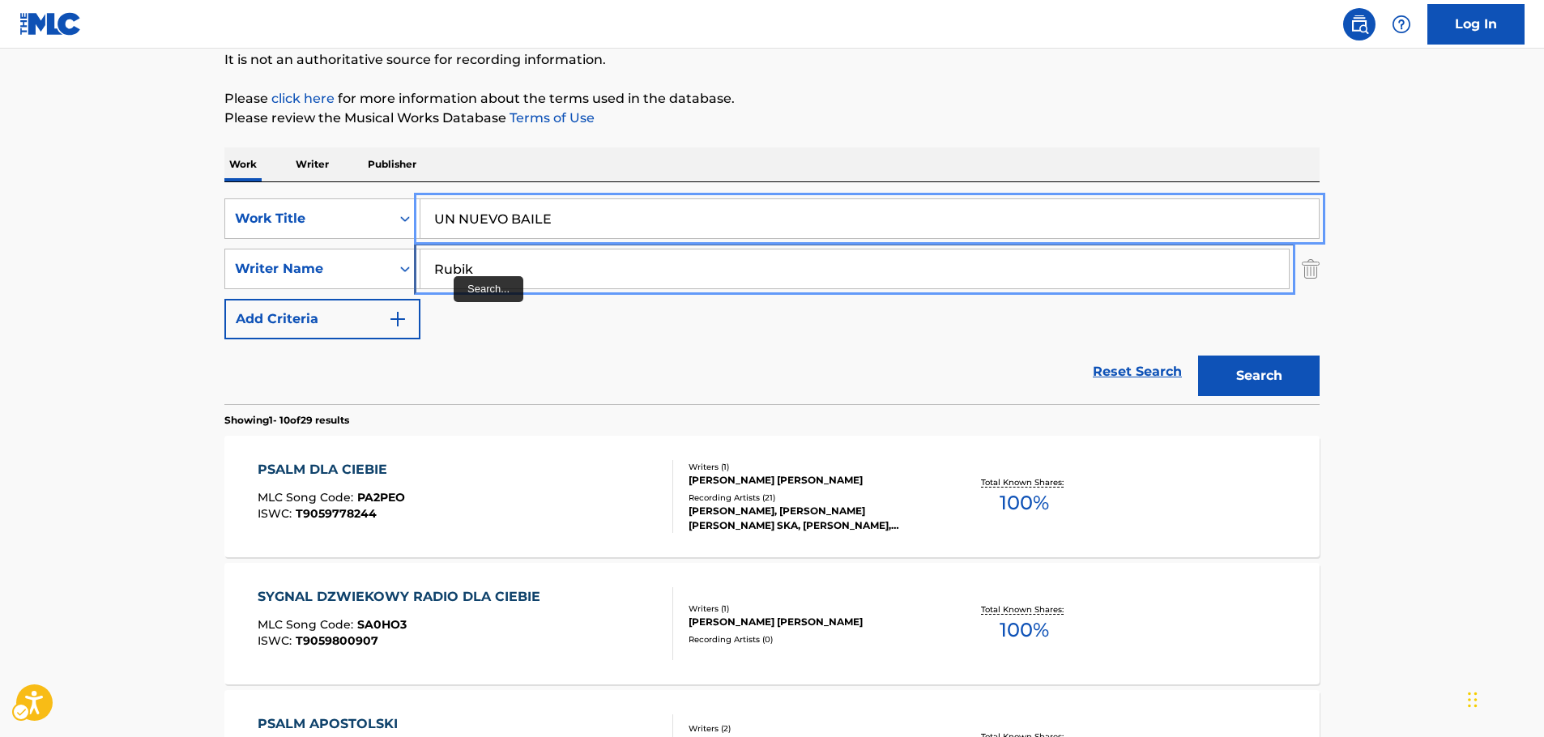
drag, startPoint x: 463, startPoint y: 274, endPoint x: 474, endPoint y: 272, distance: 10.7
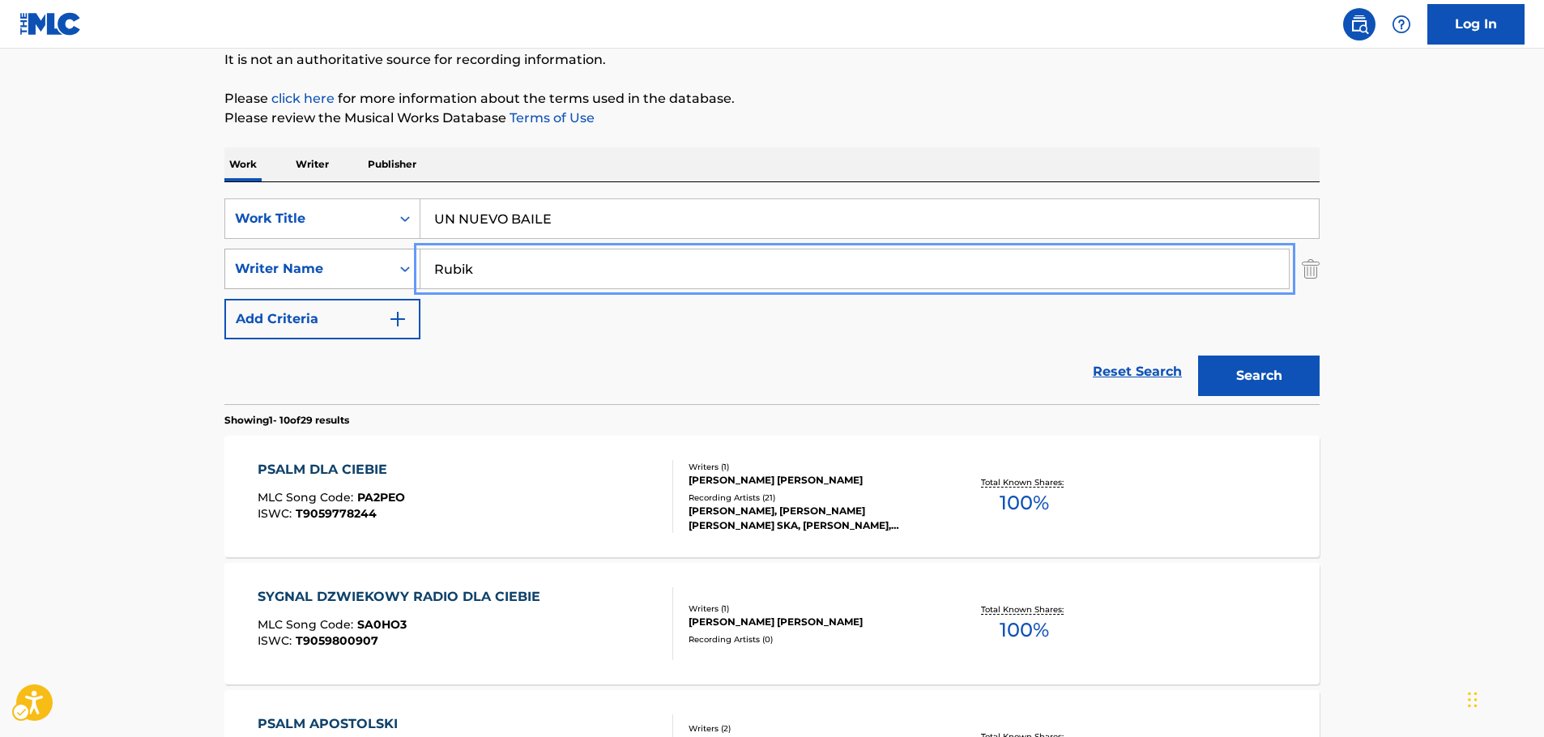
drag, startPoint x: 492, startPoint y: 270, endPoint x: 343, endPoint y: 273, distance: 149.9
click at [330, 268] on div "SearchWithCriteria856ffe8b-8165-4462-bd32-1abbc8a0b087 Writer Name Rubik" at bounding box center [771, 269] width 1095 height 40
paste input "[PERSON_NAME]"
click at [1267, 370] on button "Search" at bounding box center [1258, 376] width 121 height 40
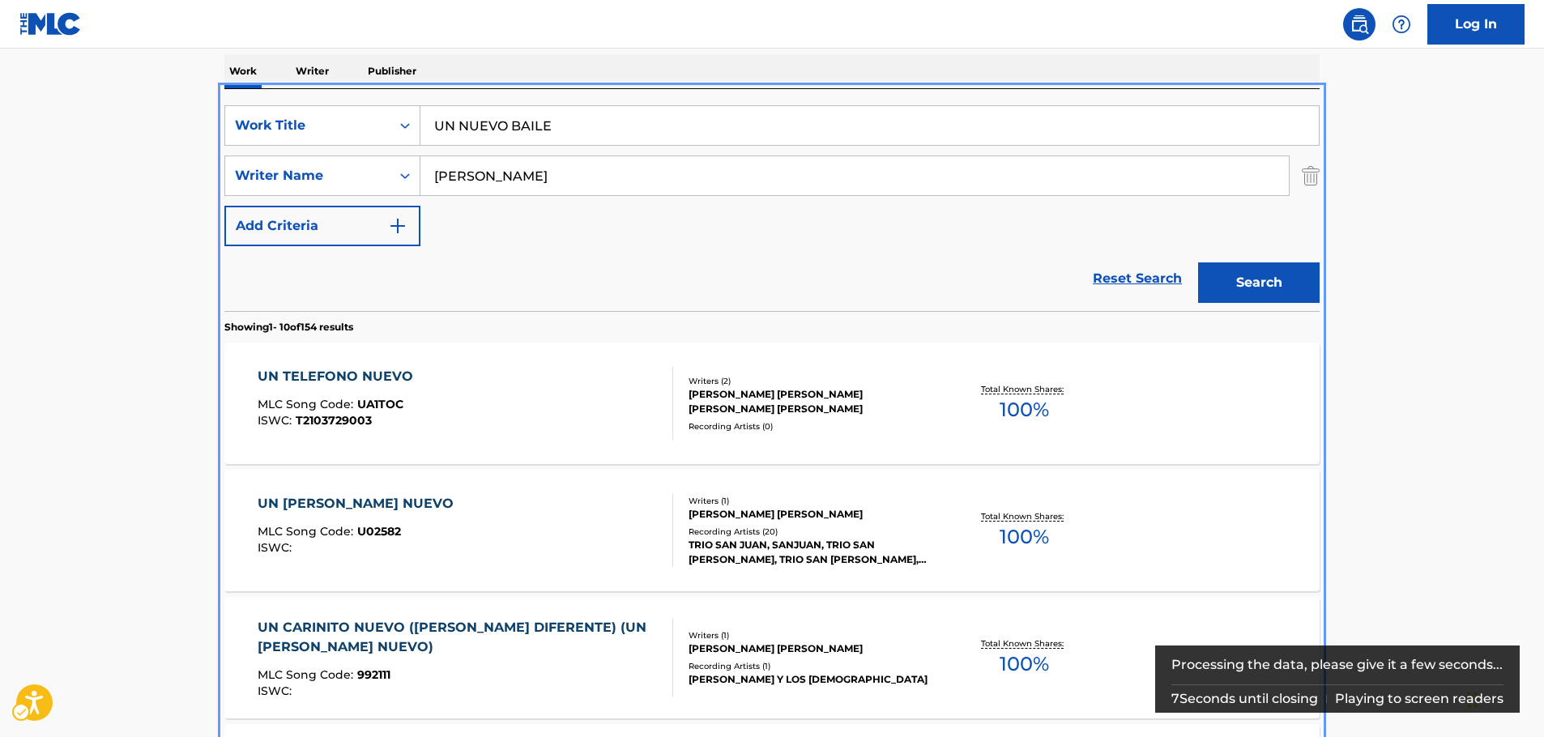
scroll to position [101, 0]
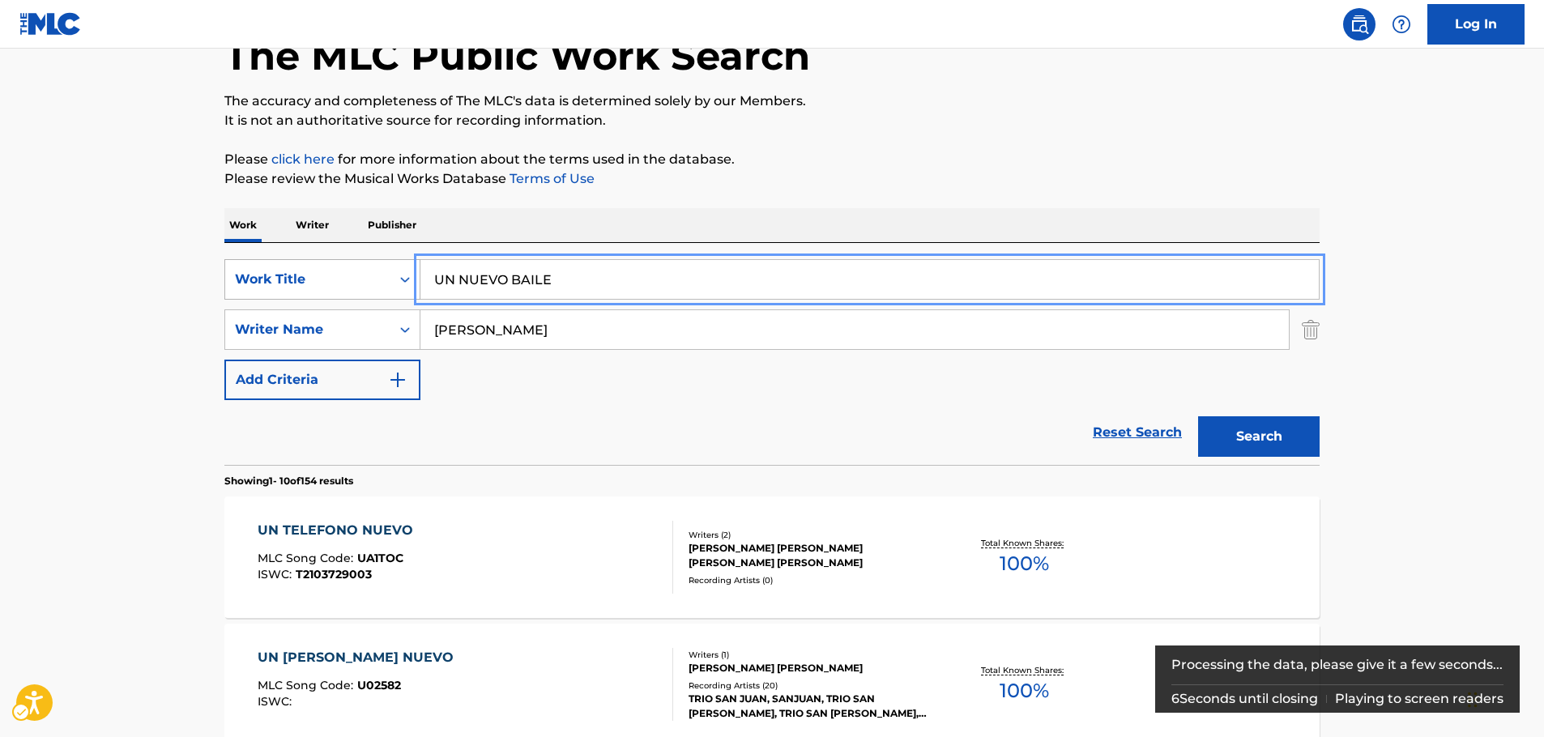
drag, startPoint x: 571, startPoint y: 281, endPoint x: 407, endPoint y: 277, distance: 163.6
click at [407, 277] on div "SearchWithCriteriae8091807-59a2-4b89-ba96-a3f6df79e38e Work Title UN NUEVO BAILE" at bounding box center [771, 279] width 1095 height 40
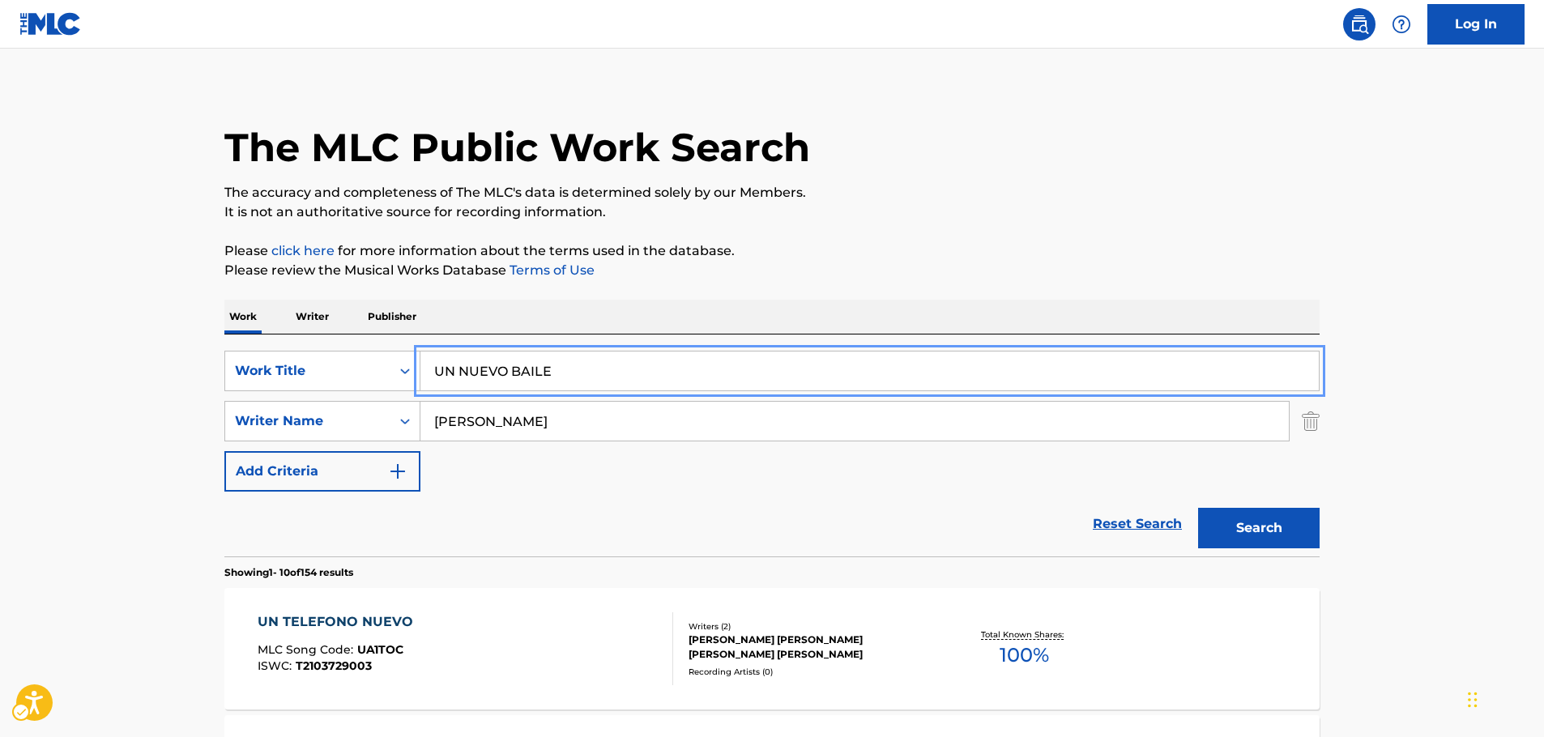
scroll to position [0, 0]
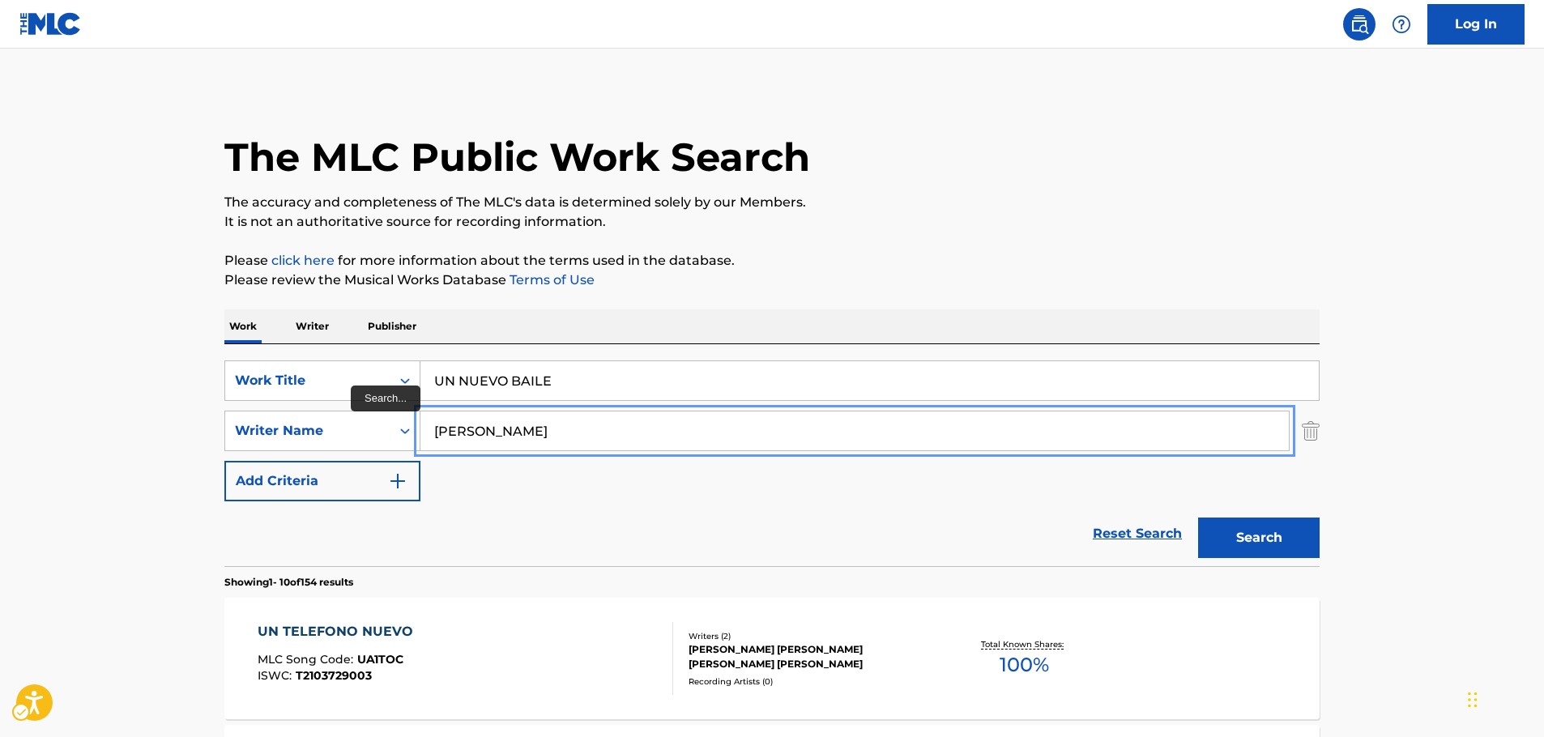
drag, startPoint x: 522, startPoint y: 440, endPoint x: 155, endPoint y: 448, distance: 366.9
paste input "[PERSON_NAME]"
type input "[PERSON_NAME]"
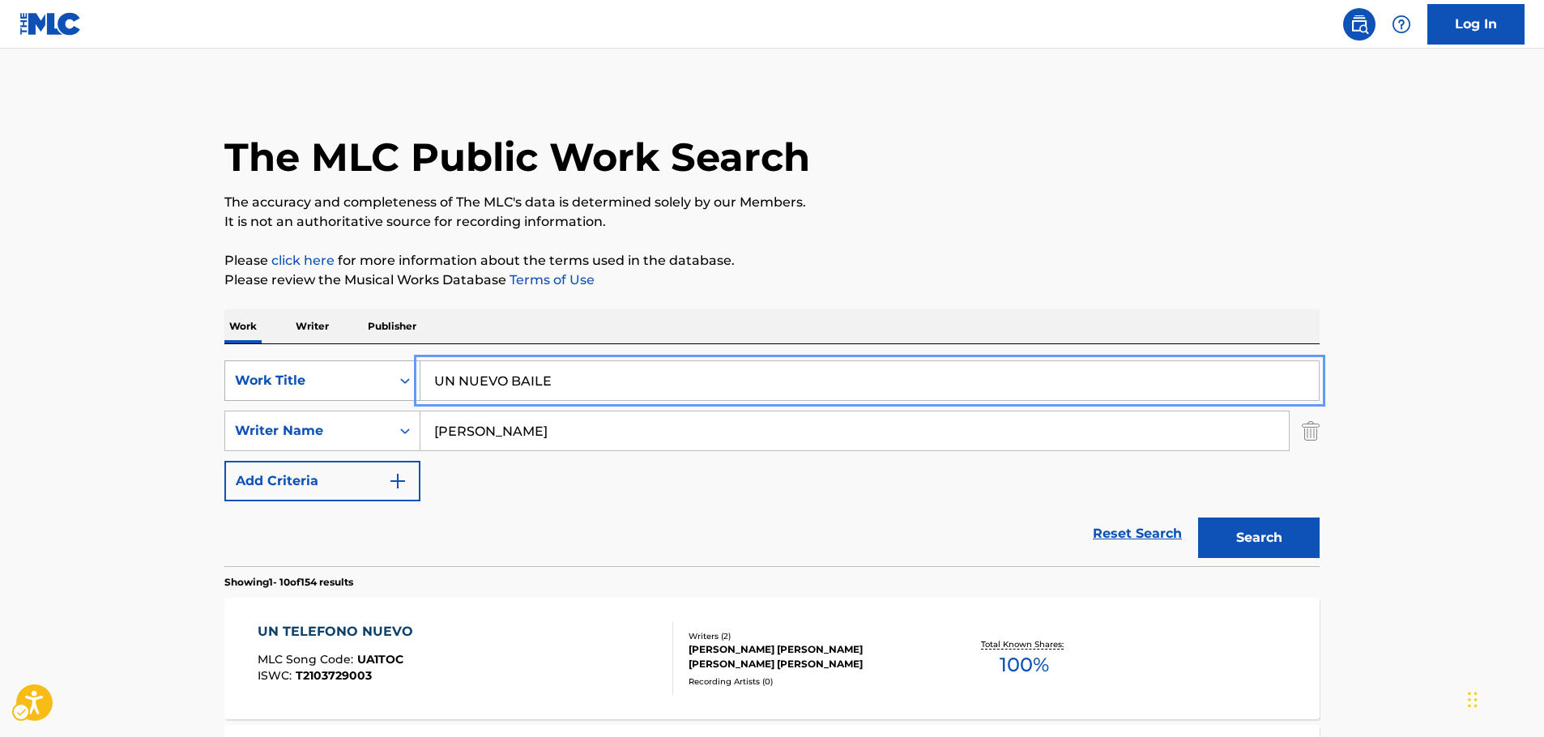
drag, startPoint x: 489, startPoint y: 376, endPoint x: 392, endPoint y: 379, distance: 97.2
click at [392, 379] on div "SearchWithCriteriae8091807-59a2-4b89-ba96-a3f6df79e38e Work Title UN NUEVO BAILE" at bounding box center [771, 380] width 1095 height 40
paste input "[PERSON_NAME] San Nong"
type input "[PERSON_NAME] San Nong"
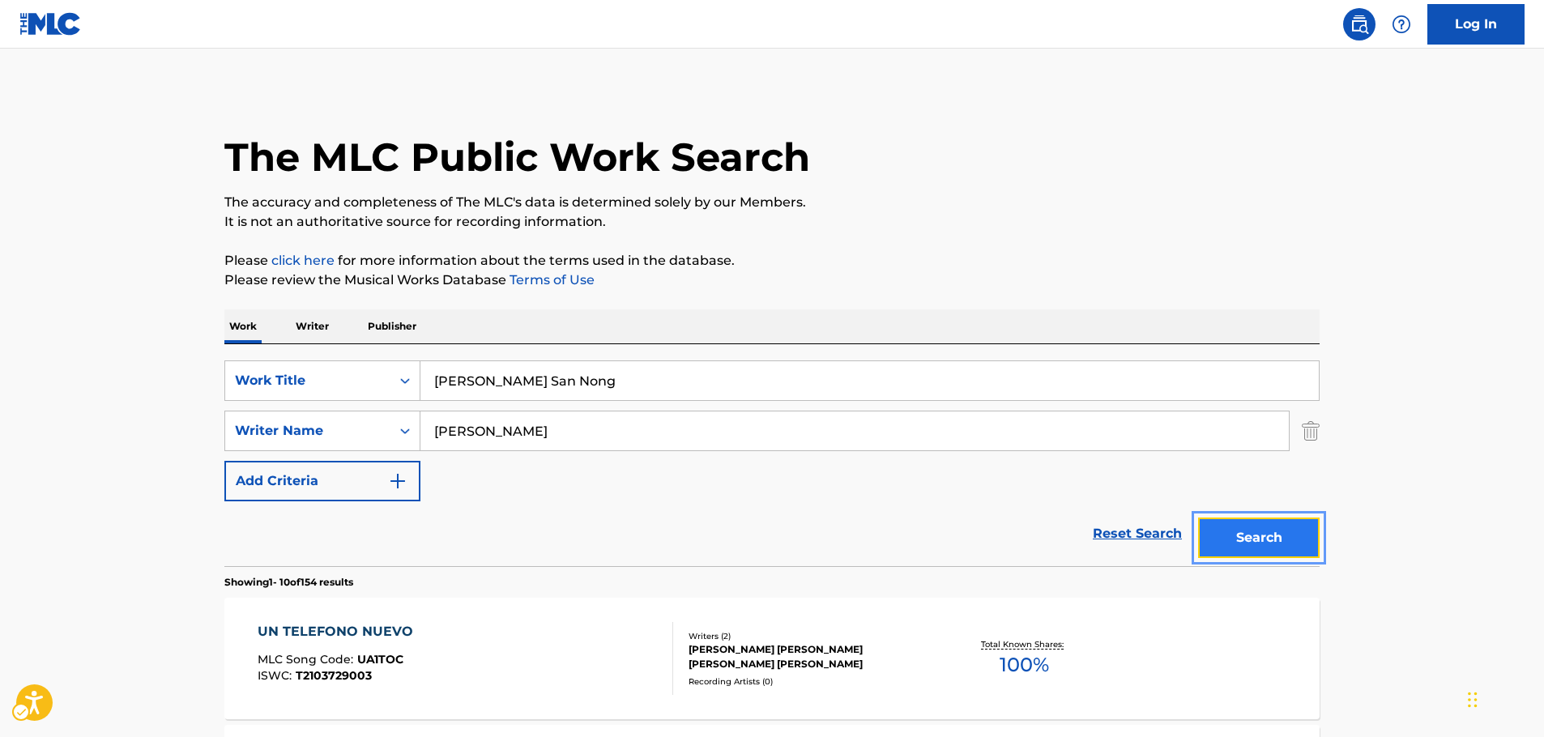
drag, startPoint x: 1238, startPoint y: 525, endPoint x: 1263, endPoint y: 523, distance: 25.2
click at [1240, 525] on button "Search" at bounding box center [1258, 537] width 121 height 40
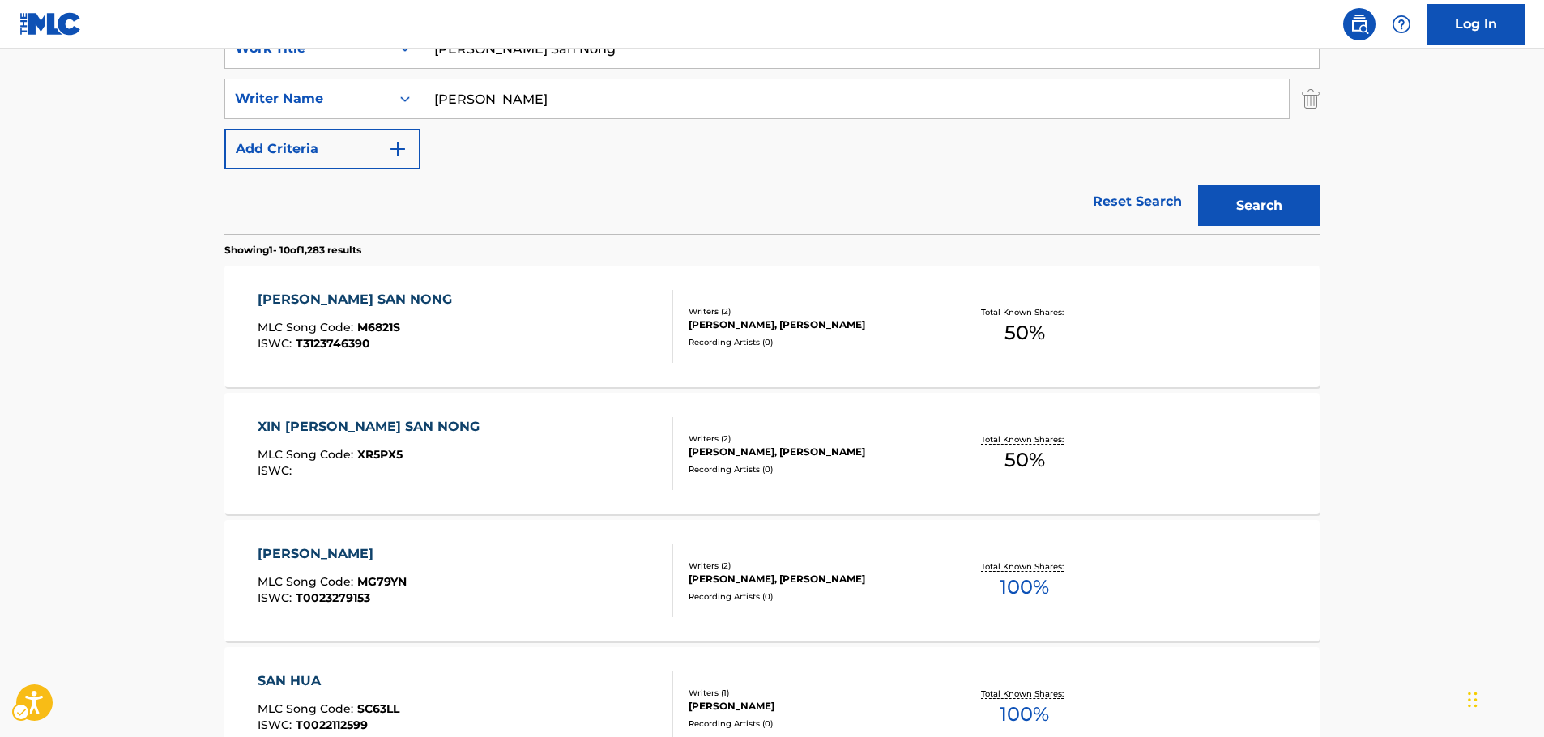
scroll to position [228, 0]
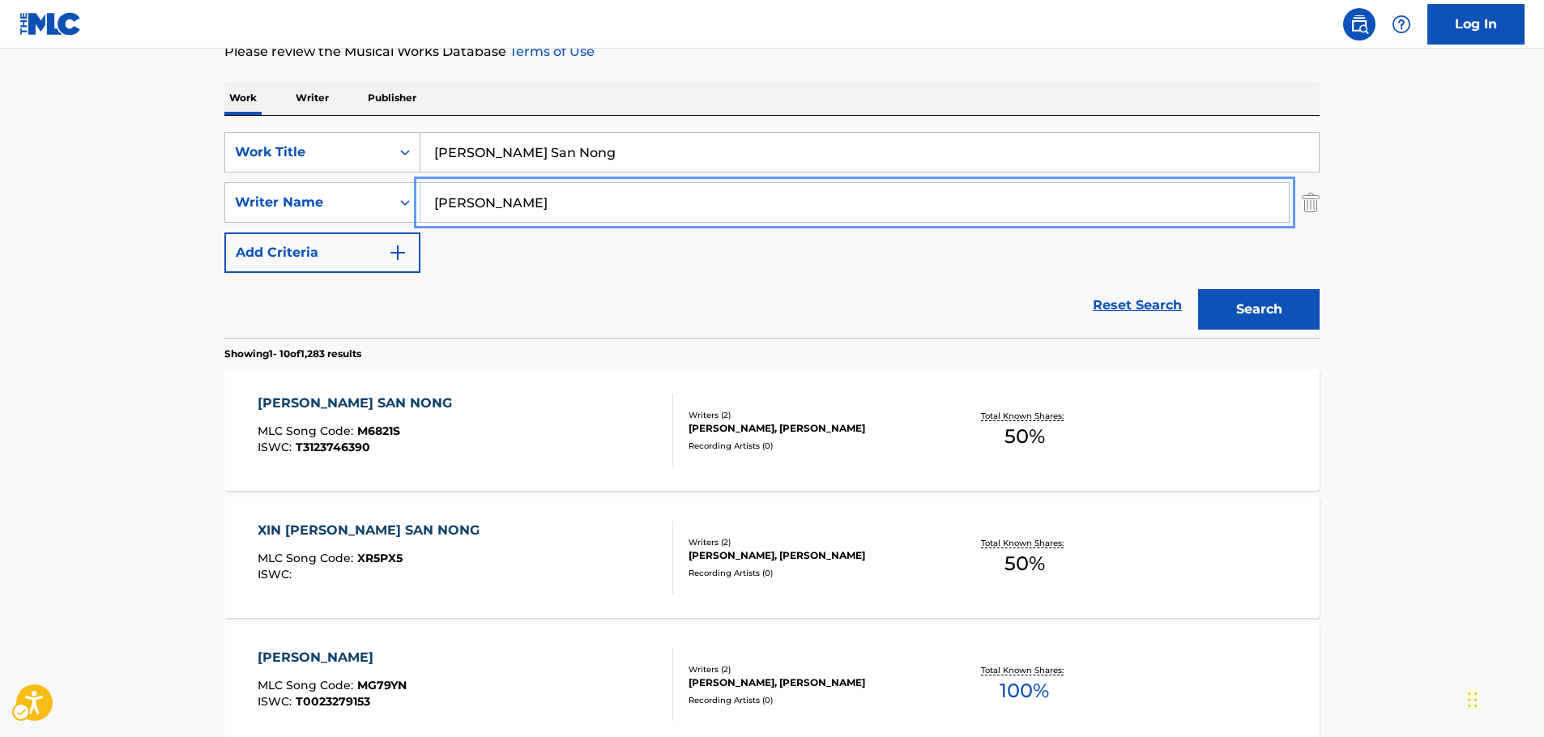
drag, startPoint x: 479, startPoint y: 207, endPoint x: 529, endPoint y: 181, distance: 56.5
click at [370, 208] on div "SearchWithCriteria856ffe8b-8165-4462-bd32-1abbc8a0b087 Writer Name [PERSON_NAME]" at bounding box center [771, 202] width 1095 height 40
paste input "[PERSON_NAME]"
type input "[PERSON_NAME]"
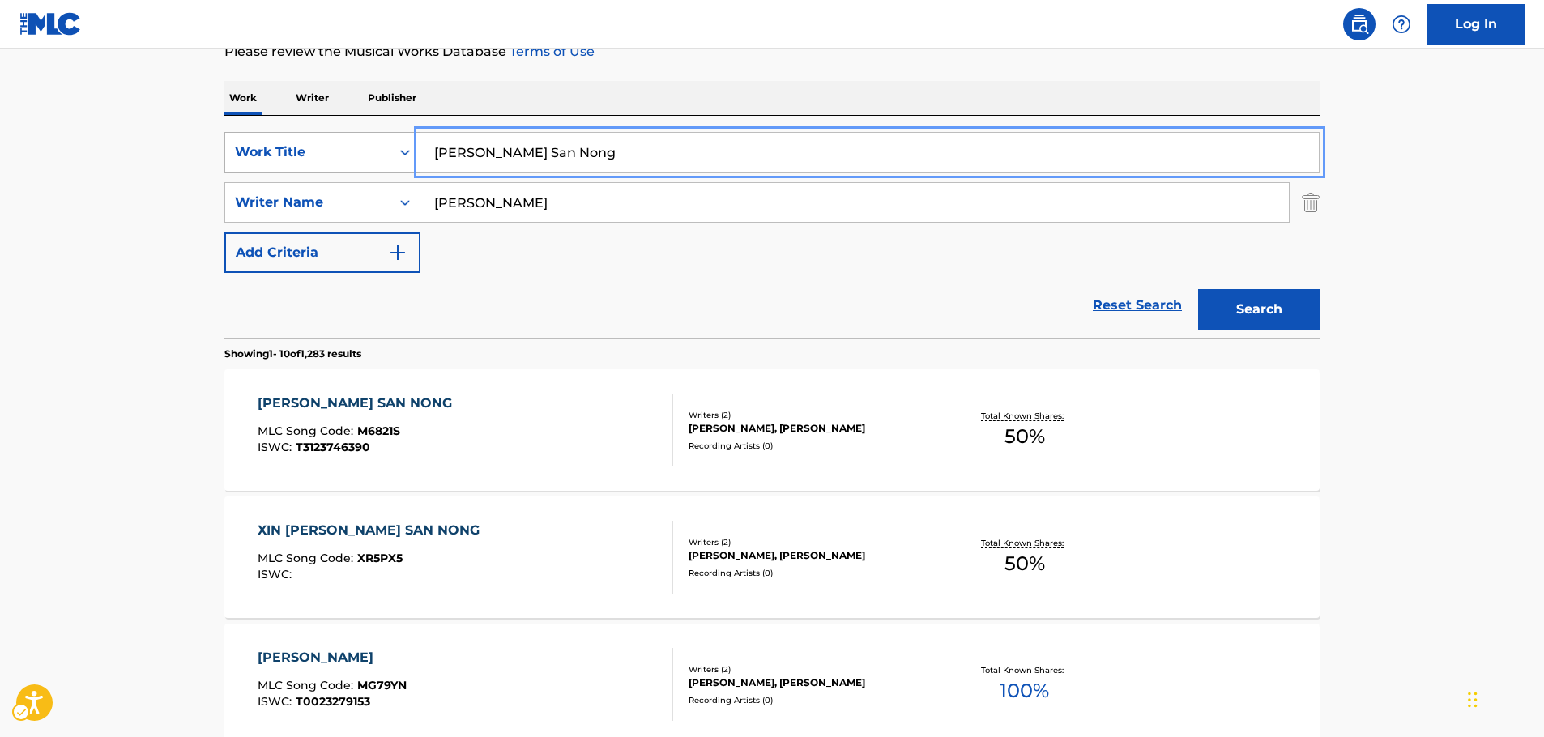
drag, startPoint x: 384, startPoint y: 155, endPoint x: 370, endPoint y: 155, distance: 13.8
click at [370, 155] on div "SearchWithCriteriae8091807-59a2-4b89-ba96-a3f6df79e38e Work Title [PERSON_NAME]…" at bounding box center [771, 152] width 1095 height 40
paste input "Love Burns"
type input "Love Burns"
click at [1228, 306] on button "Search" at bounding box center [1258, 309] width 121 height 40
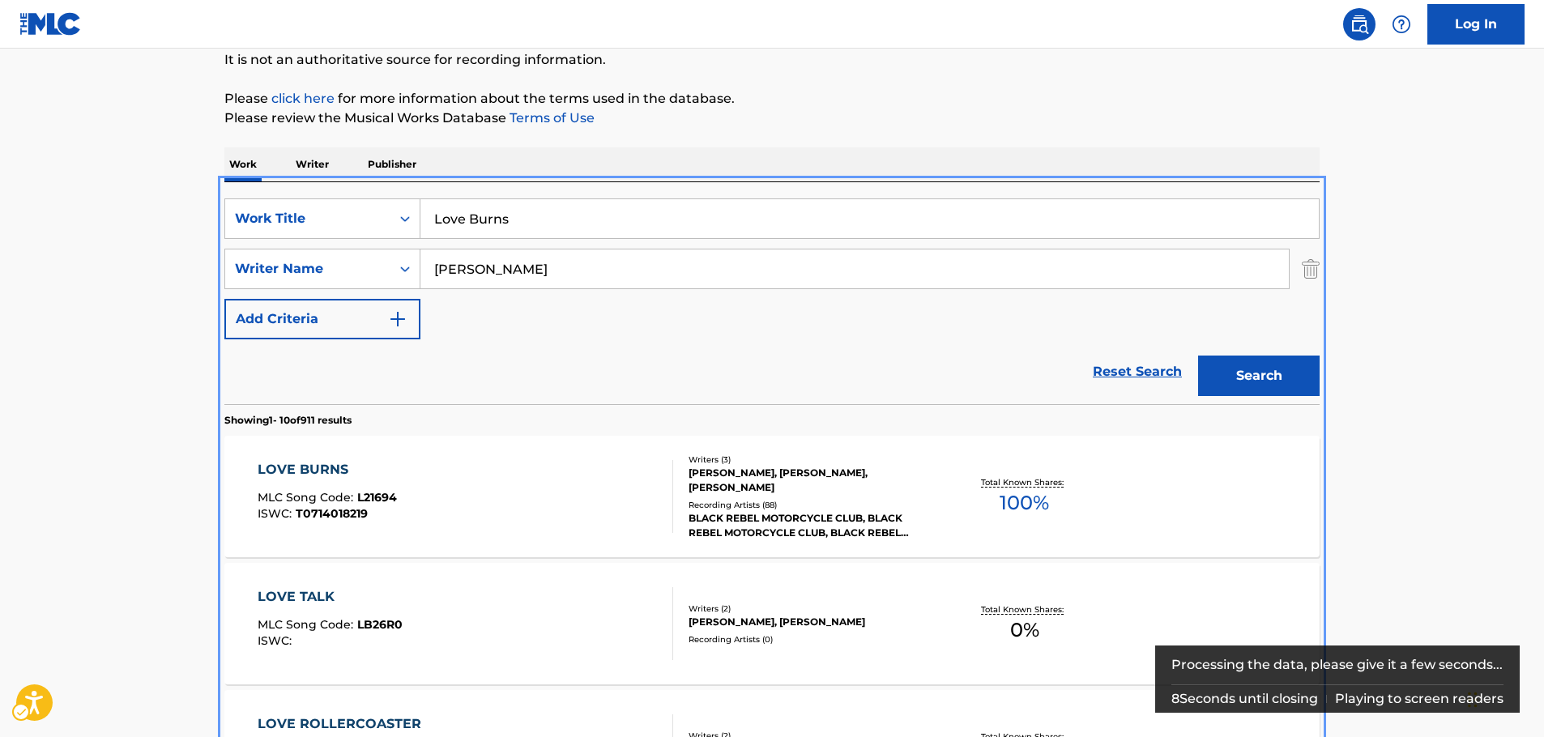
scroll to position [344, 0]
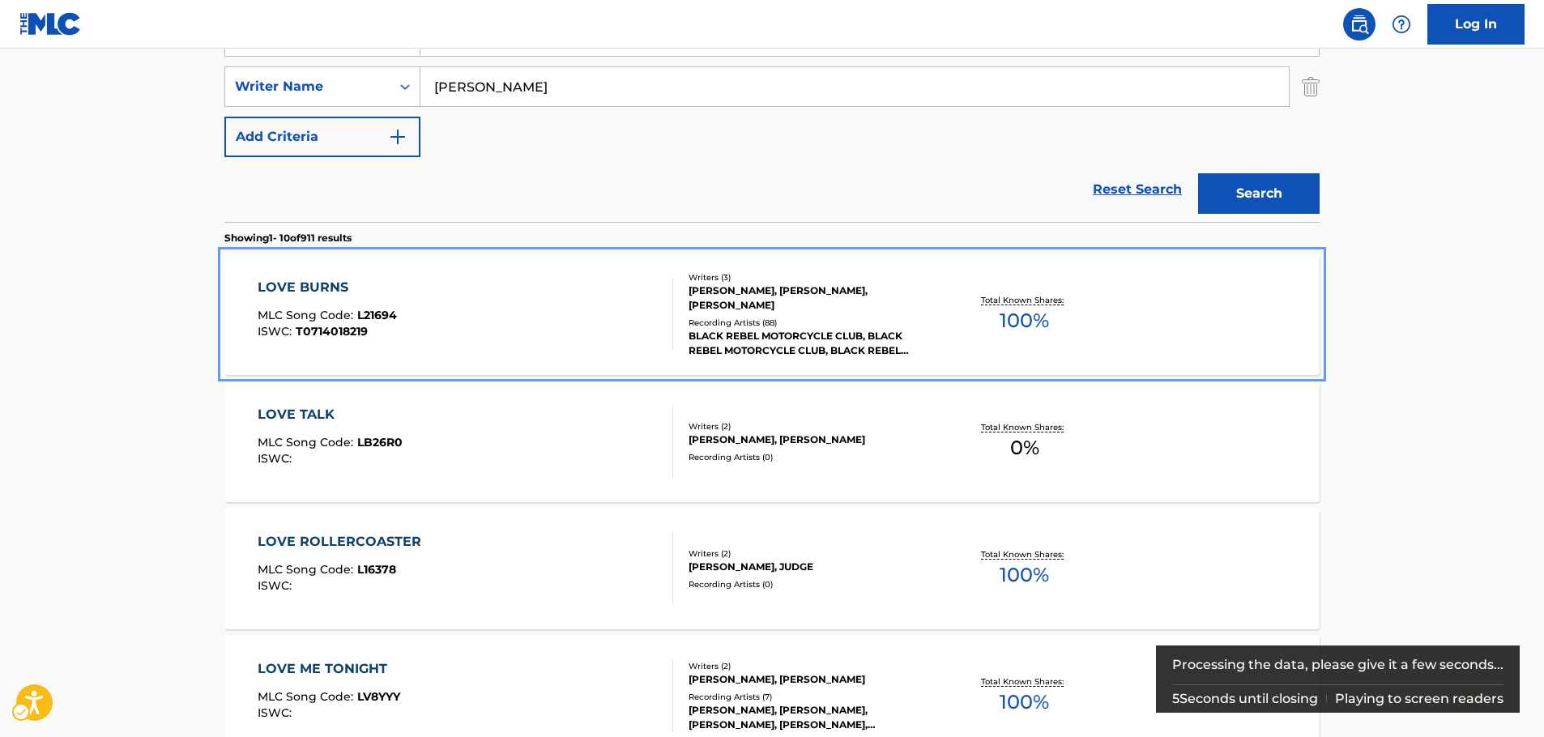
click at [461, 315] on div "LOVE BURNS MLC Song Code : L21694 ISWC : T0714018219" at bounding box center [466, 314] width 416 height 73
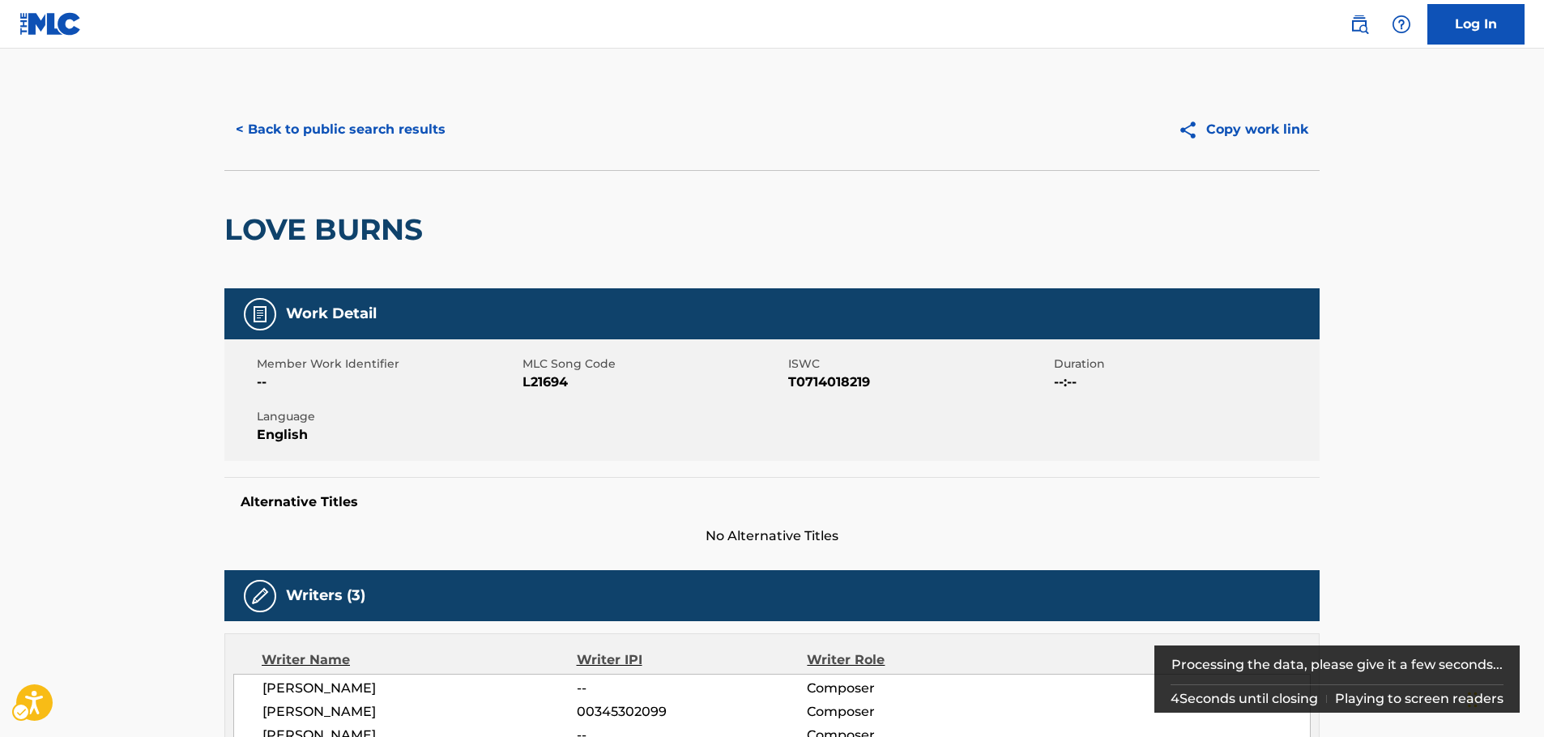
click at [548, 377] on span "MLC Song Code - L21694" at bounding box center [653, 382] width 262 height 19
copy span "L21694"
click at [821, 380] on span "ISWC - T0714018219" at bounding box center [919, 382] width 262 height 19
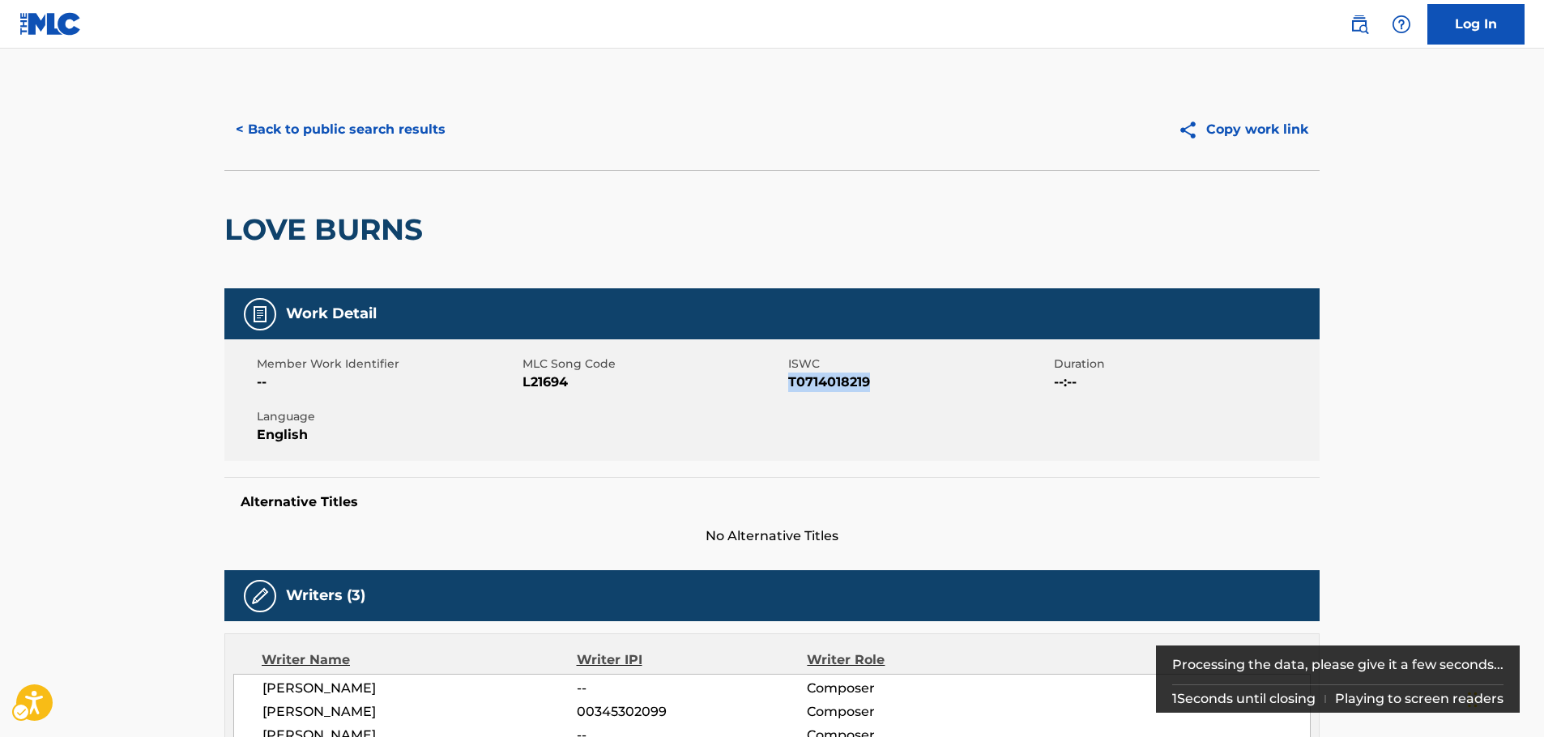
copy span "T0714018219"
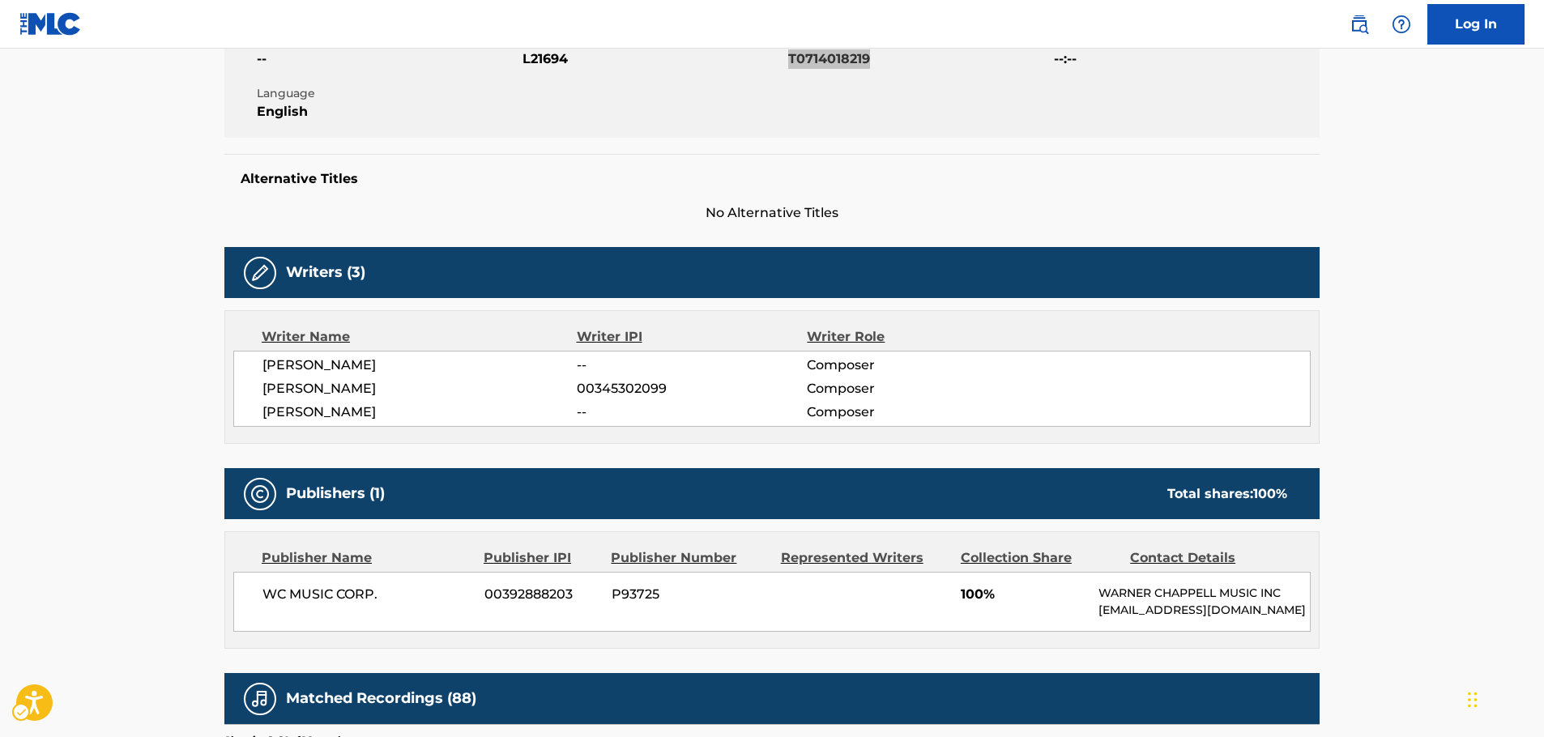
scroll to position [324, 0]
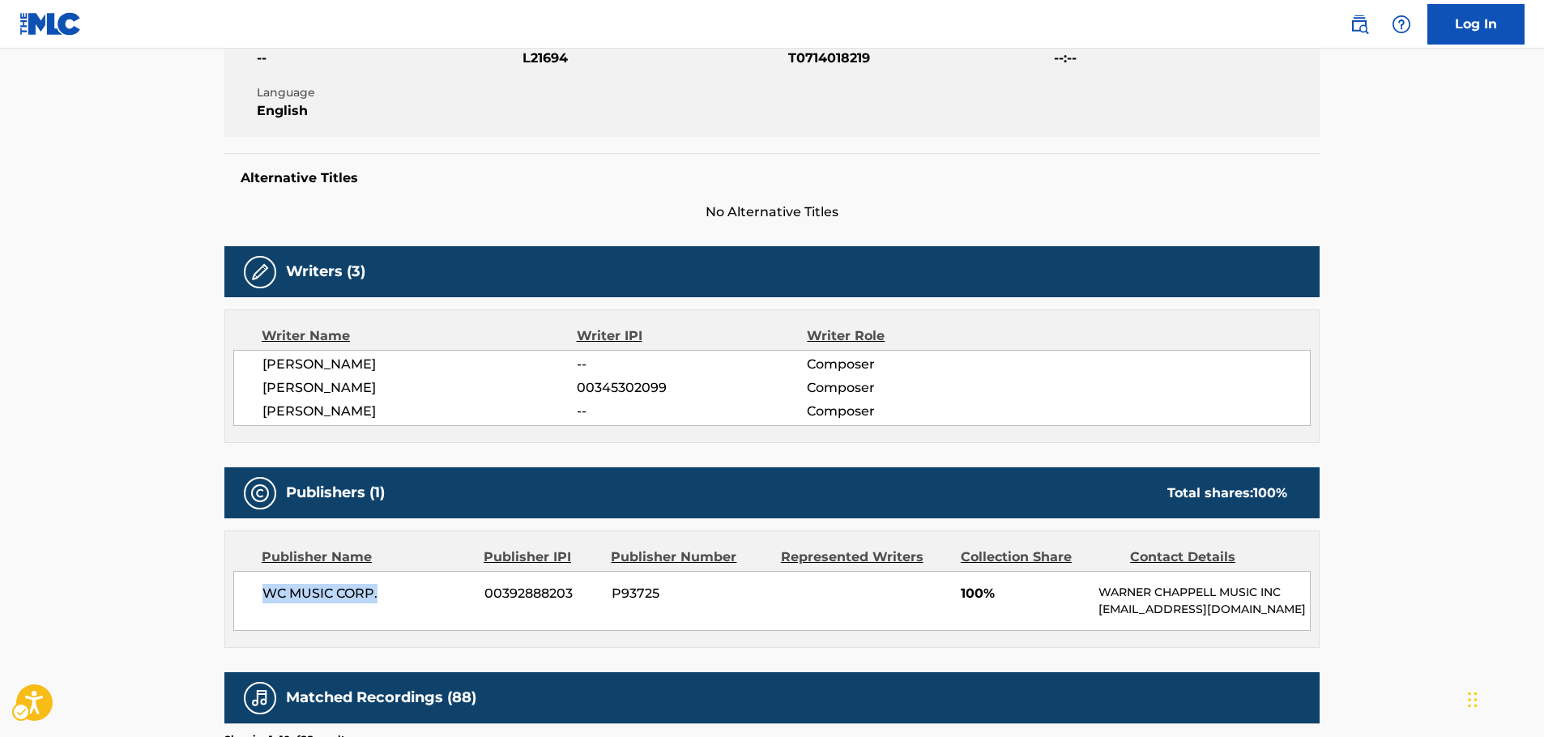
drag, startPoint x: 399, startPoint y: 594, endPoint x: 261, endPoint y: 596, distance: 138.5
click at [261, 596] on div "WC MUSIC CORP. 00392888203 P93725 100% [PERSON_NAME] MUSIC INC [EMAIL_ADDRESS][…" at bounding box center [771, 601] width 1077 height 60
copy span "WC MUSIC CORP."
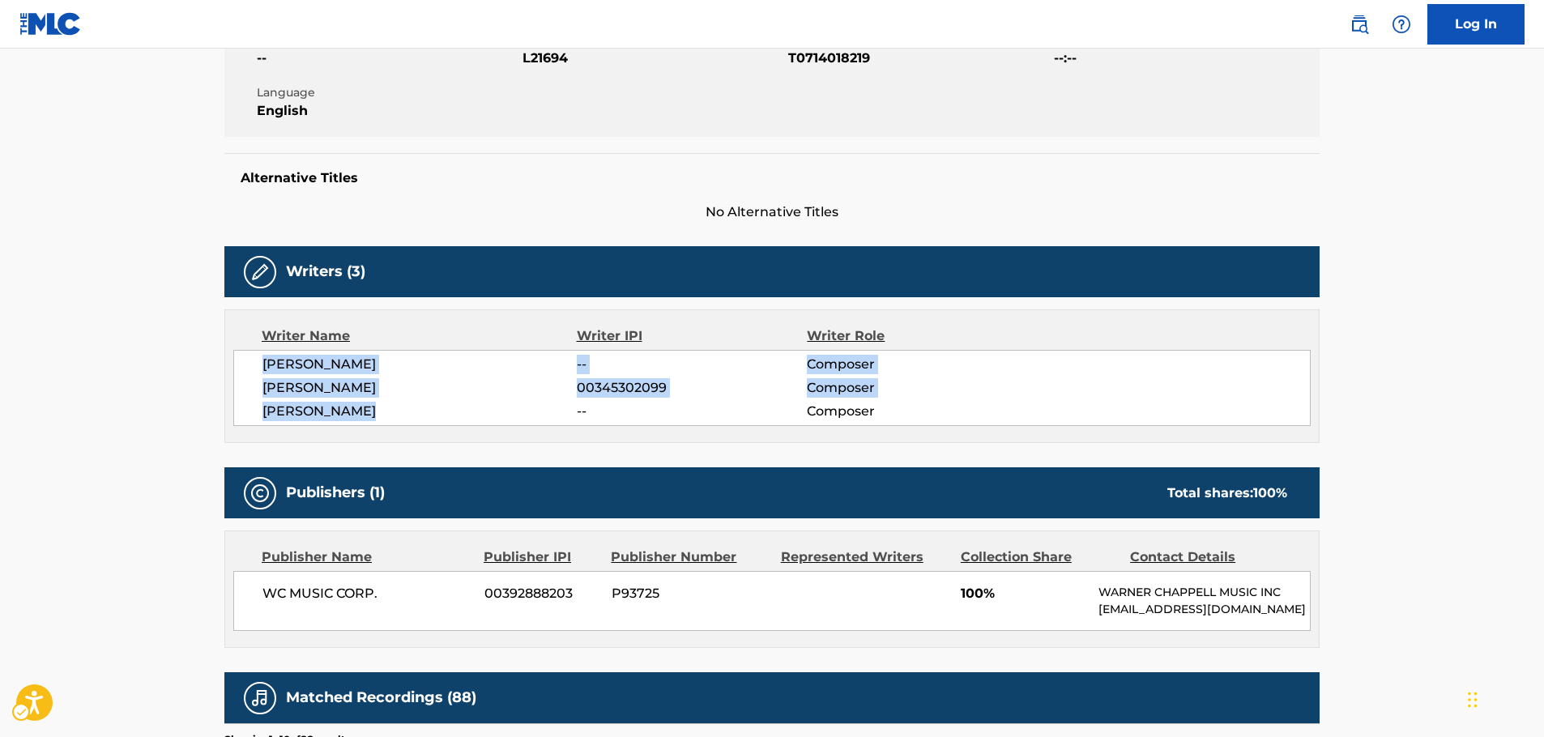
drag, startPoint x: 385, startPoint y: 411, endPoint x: 247, endPoint y: 370, distance: 144.5
click at [247, 370] on div "[PERSON_NAME] -- Composer [PERSON_NAME] 00345302099 Composer [PERSON_NAME] -- C…" at bounding box center [771, 388] width 1077 height 76
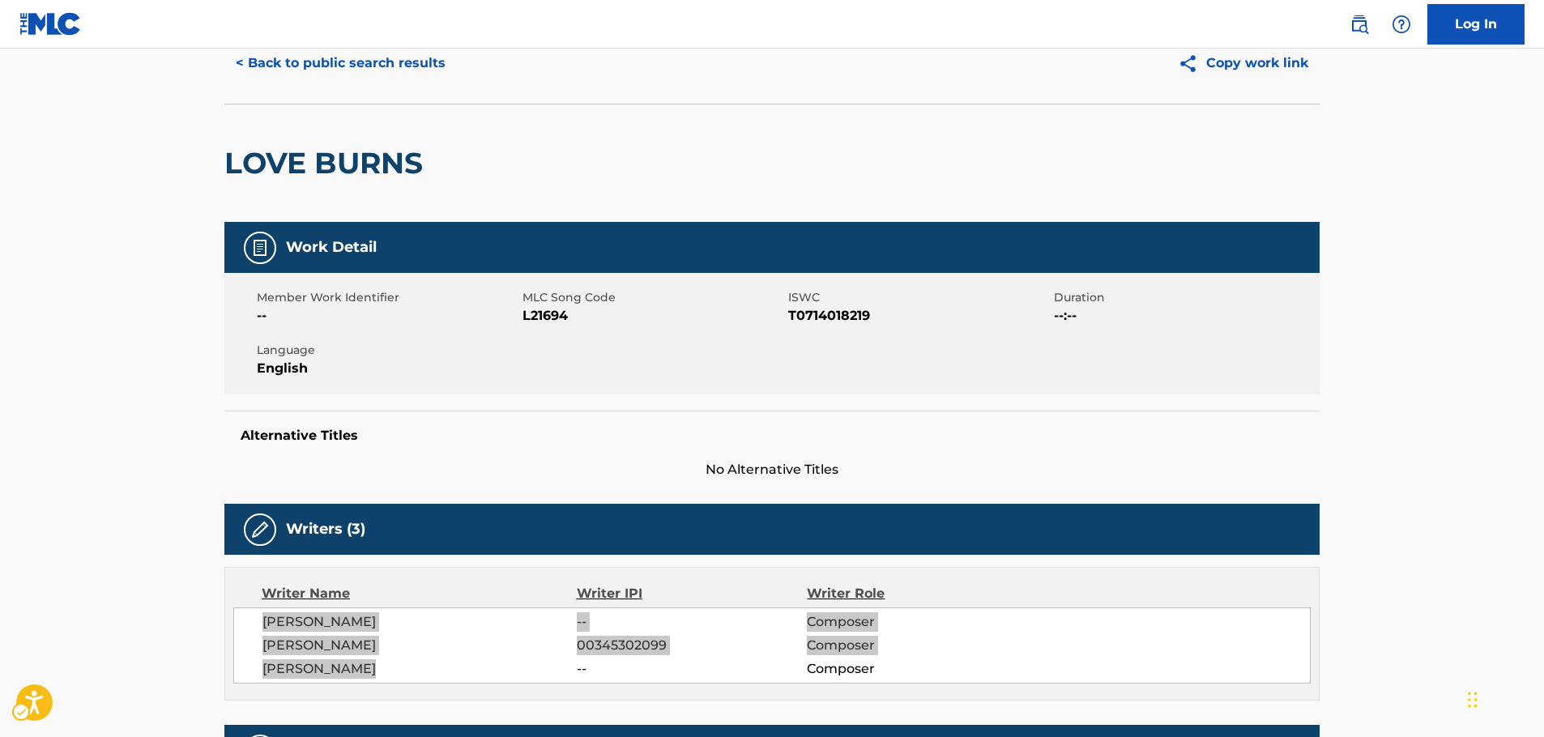
scroll to position [0, 0]
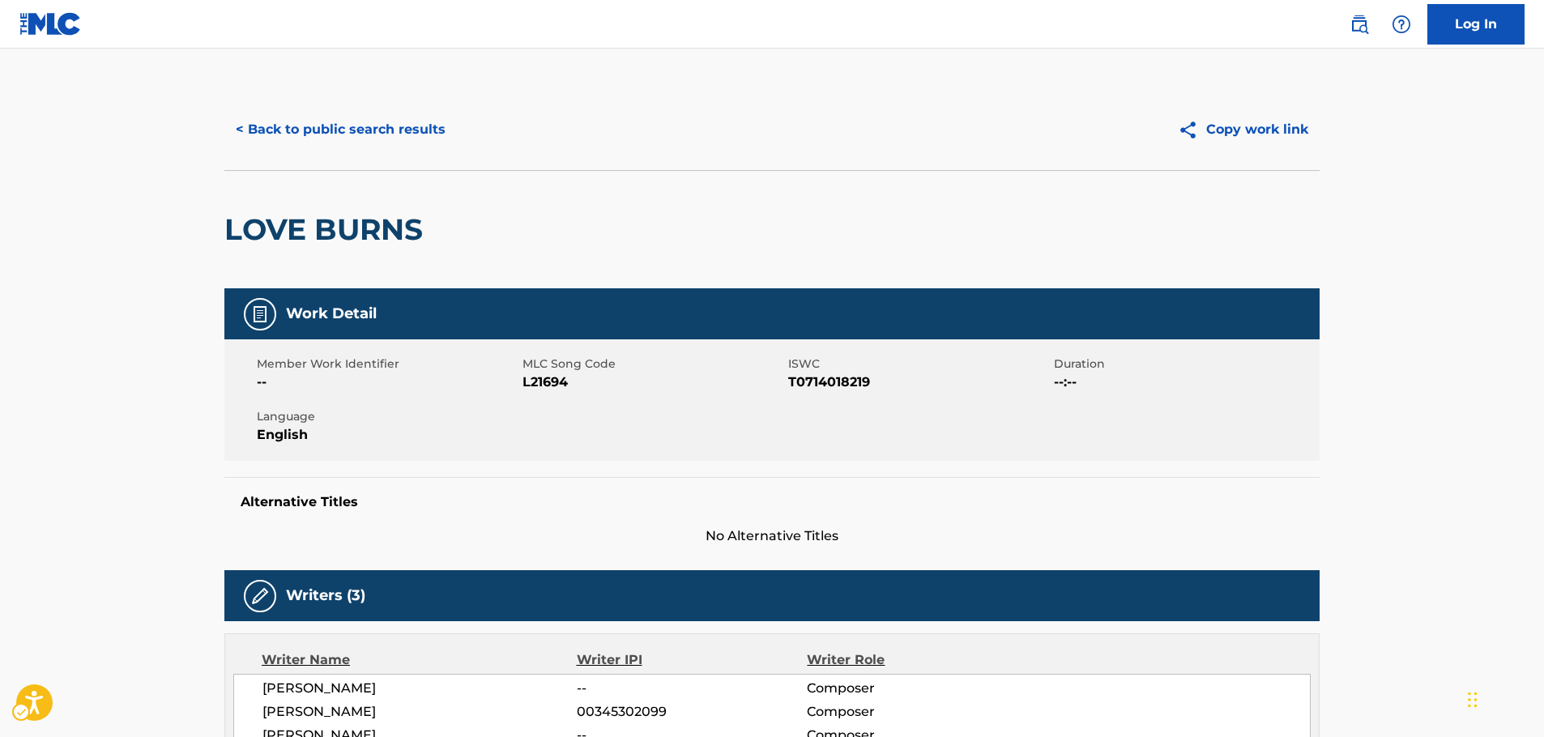
click at [367, 104] on div "< Back to public search results Copy work link" at bounding box center [771, 129] width 1095 height 81
click at [369, 128] on button "< Back to public search results" at bounding box center [340, 129] width 232 height 40
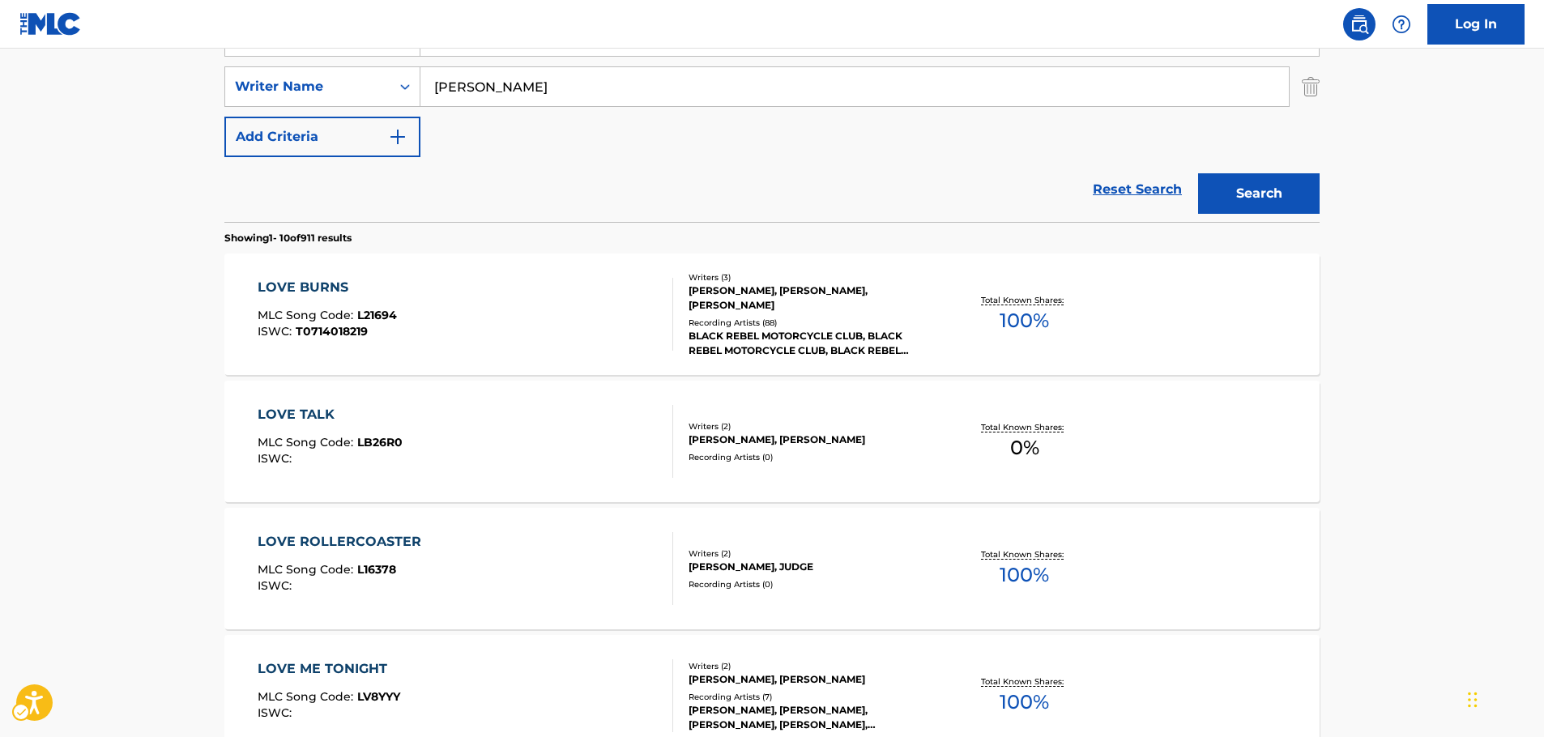
scroll to position [182, 0]
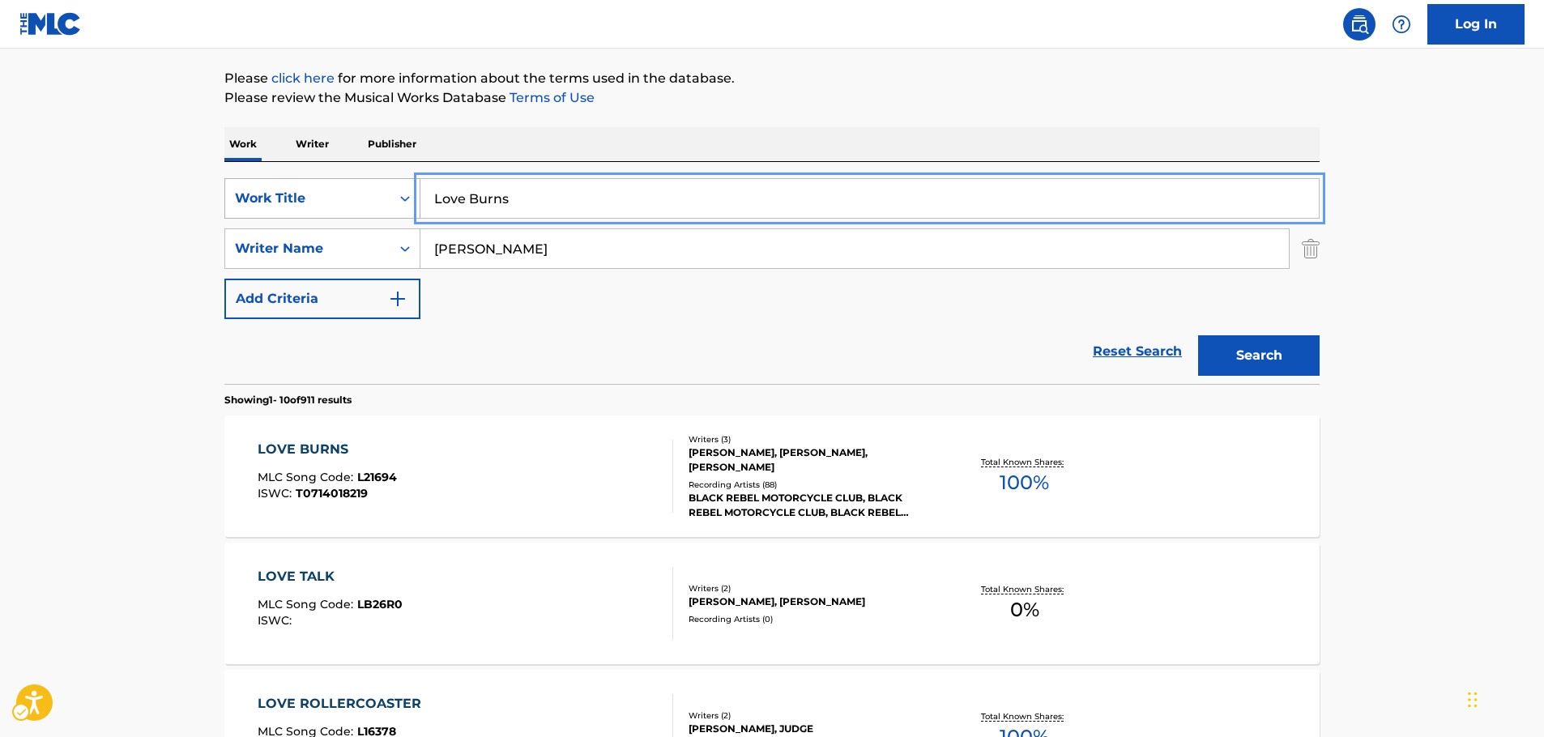
drag, startPoint x: 381, startPoint y: 194, endPoint x: 326, endPoint y: 202, distance: 56.5
paste input "Chocolate"
type input "Chocolate"
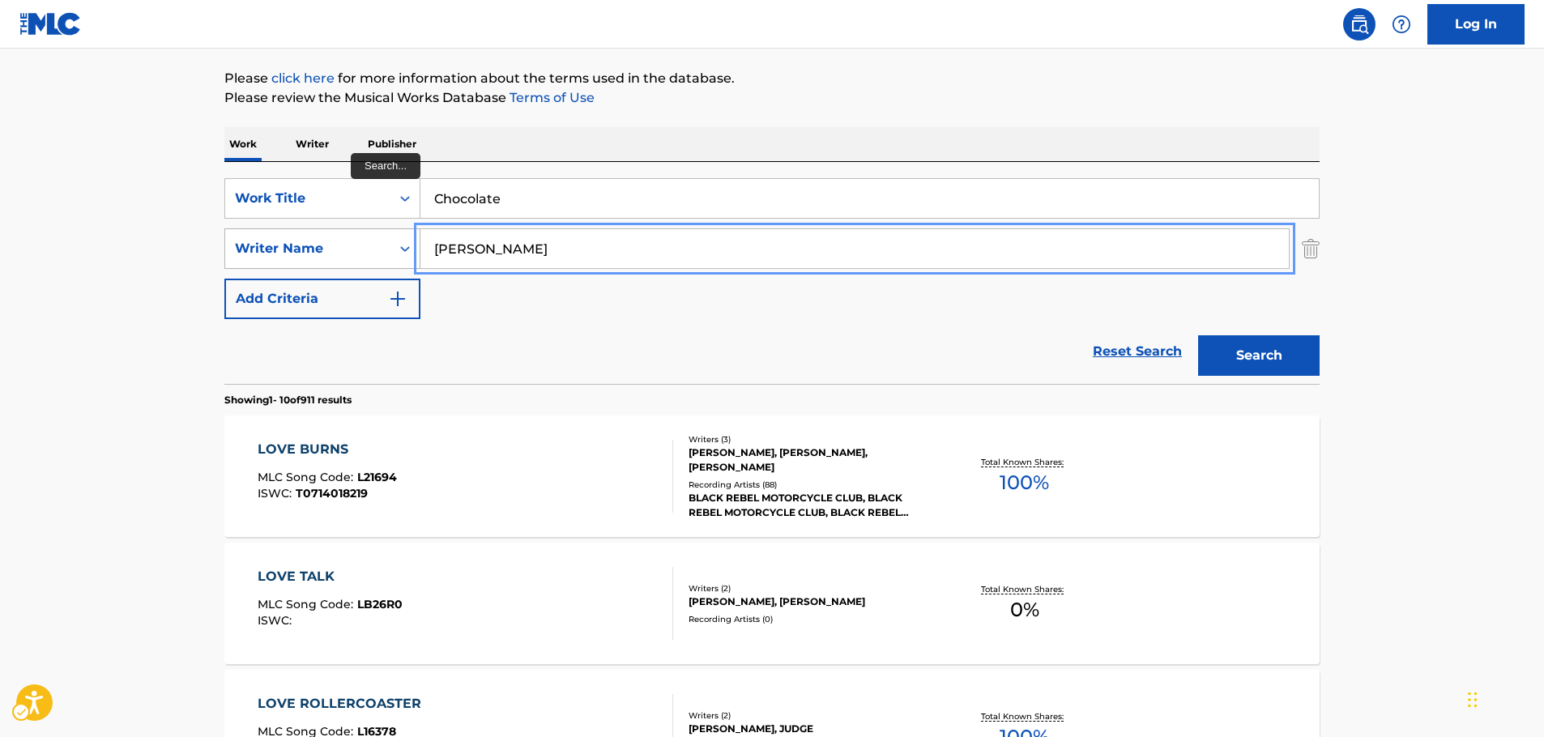
paste input "Dougla"
drag, startPoint x: 447, startPoint y: 245, endPoint x: 363, endPoint y: 247, distance: 84.3
click at [441, 245] on input "[PERSON_NAME]" at bounding box center [854, 248] width 868 height 39
type input "[PERSON_NAME]"
click at [1305, 350] on button "Search" at bounding box center [1258, 355] width 121 height 40
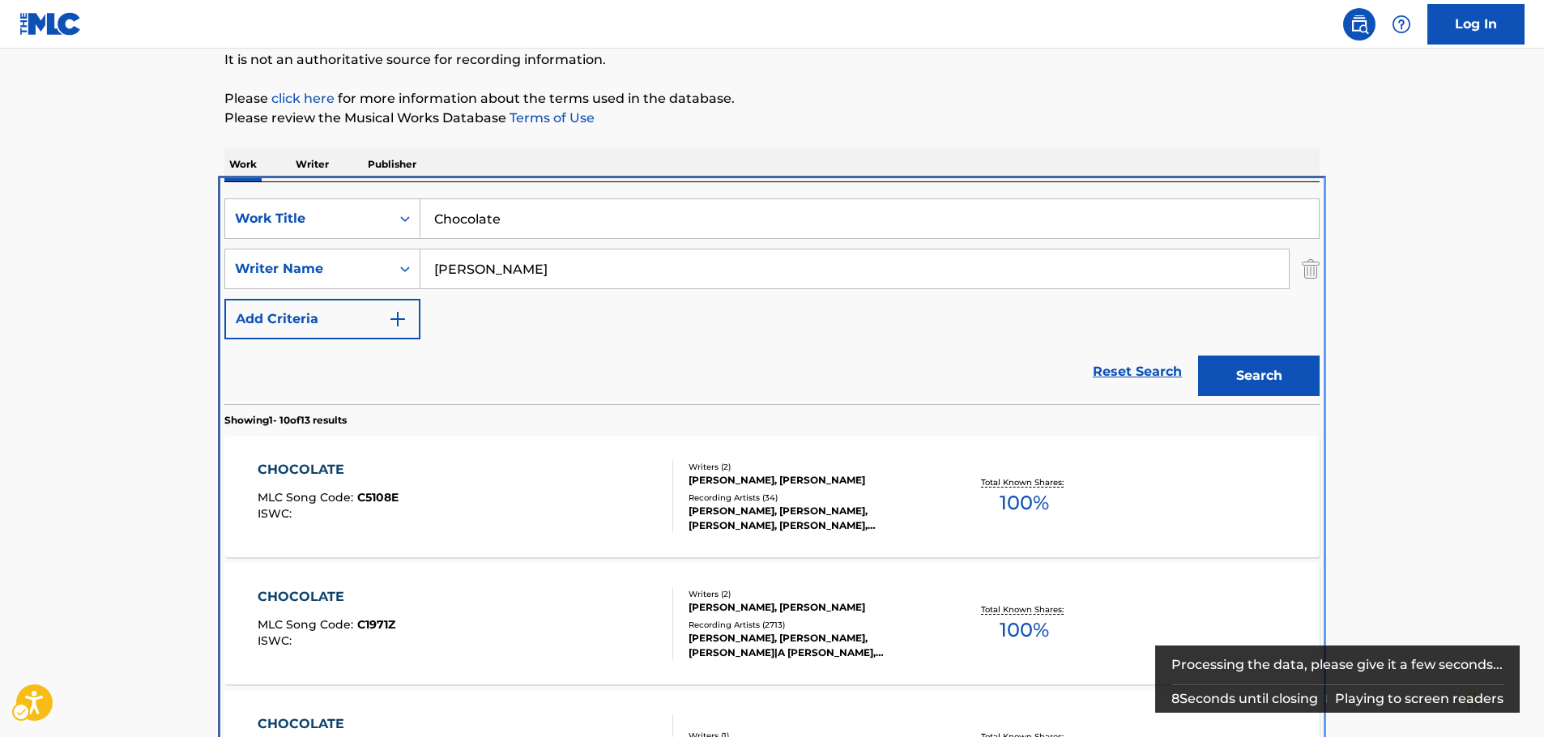
scroll to position [344, 0]
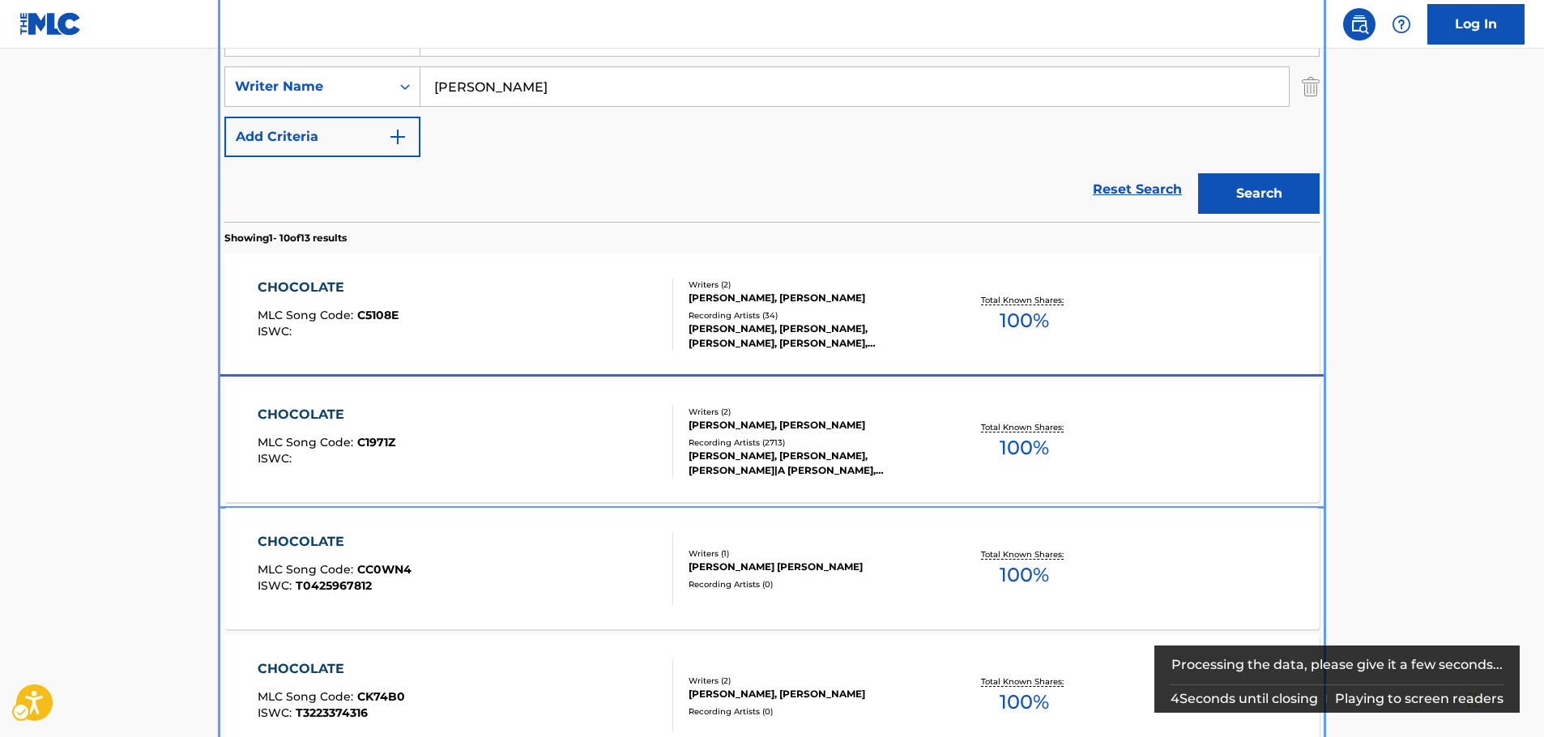
click at [516, 446] on div "CHOCOLATE MLC Song Code : C1971Z ISWC :" at bounding box center [466, 441] width 416 height 73
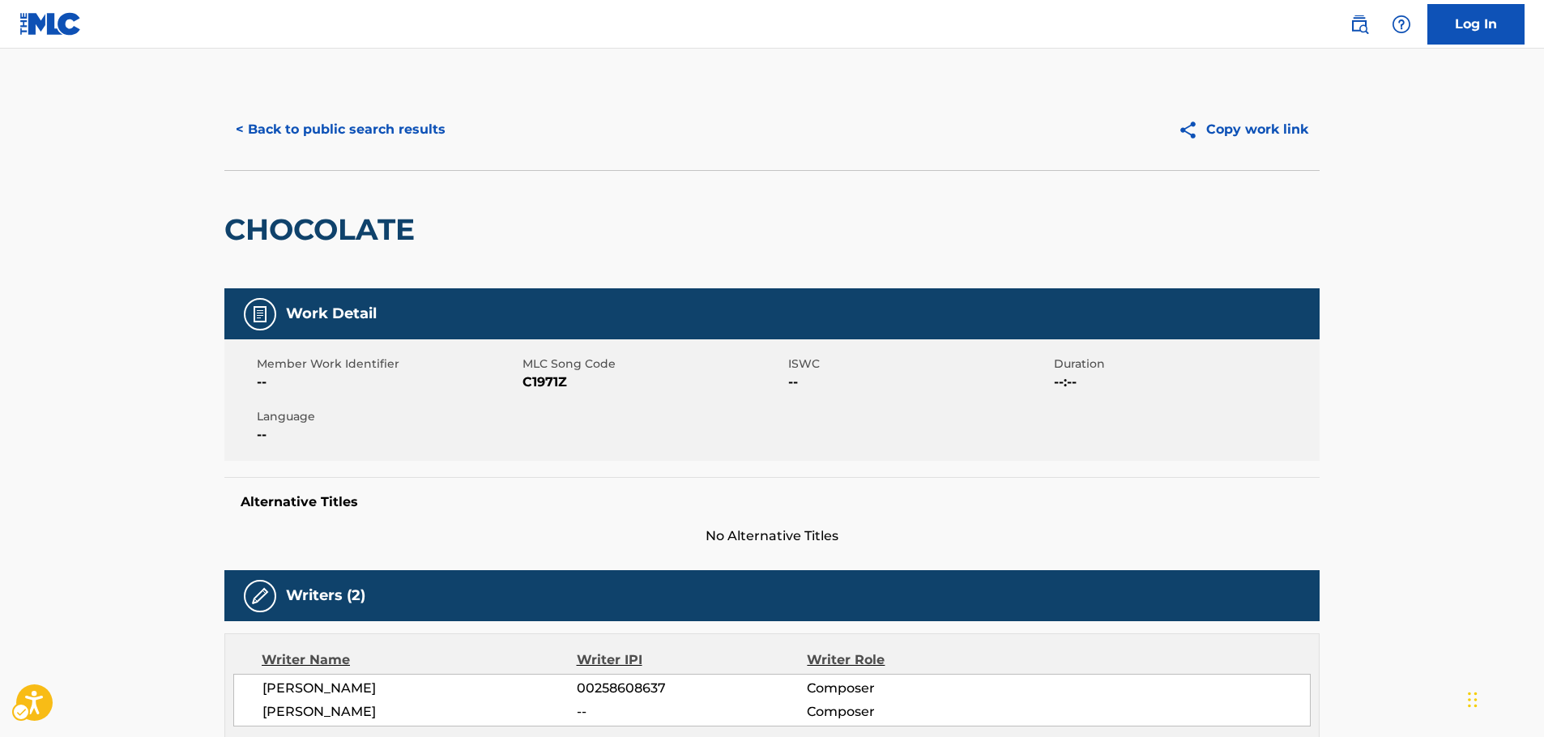
click at [539, 377] on span "MLC Song Code - C1971Z" at bounding box center [653, 382] width 262 height 19
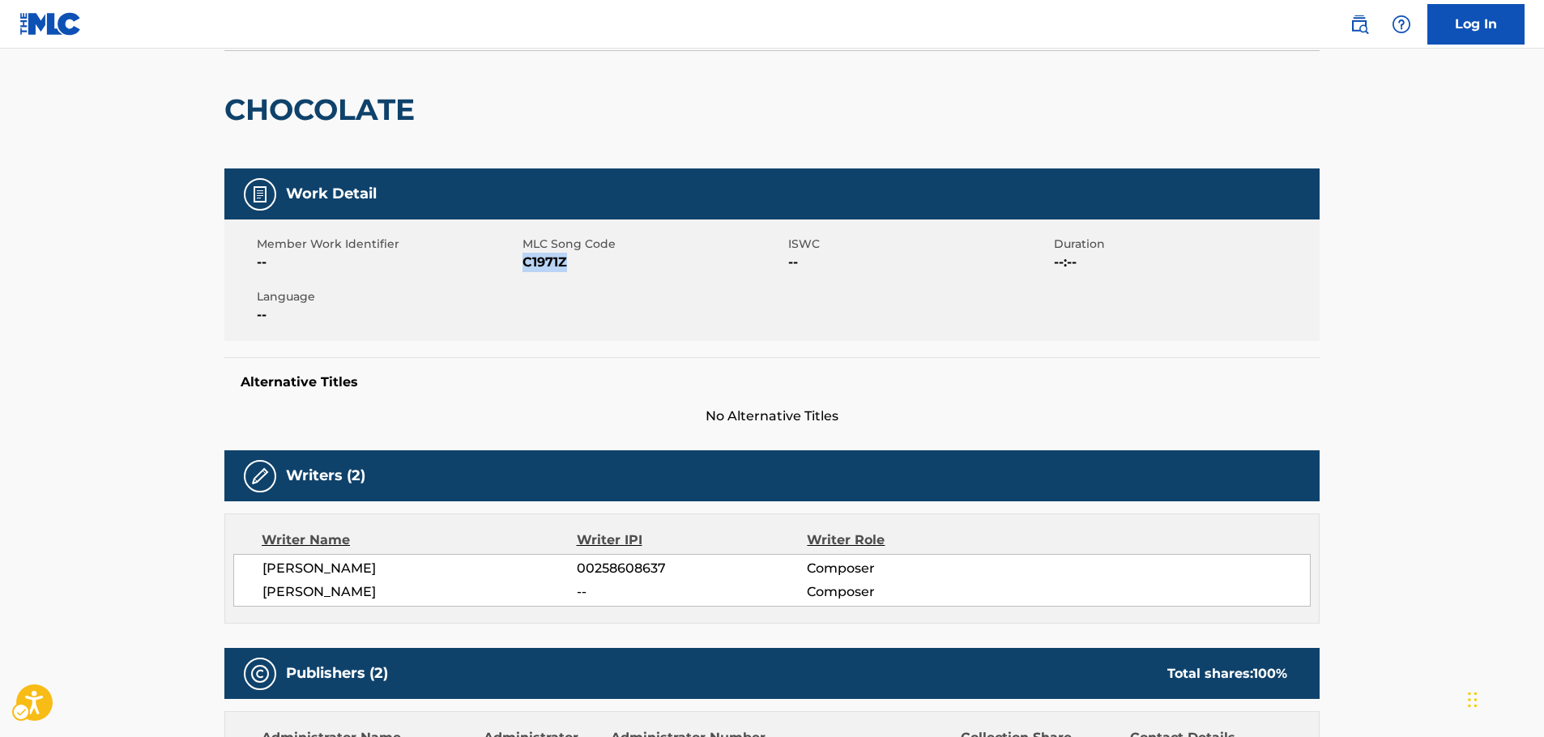
scroll to position [243, 0]
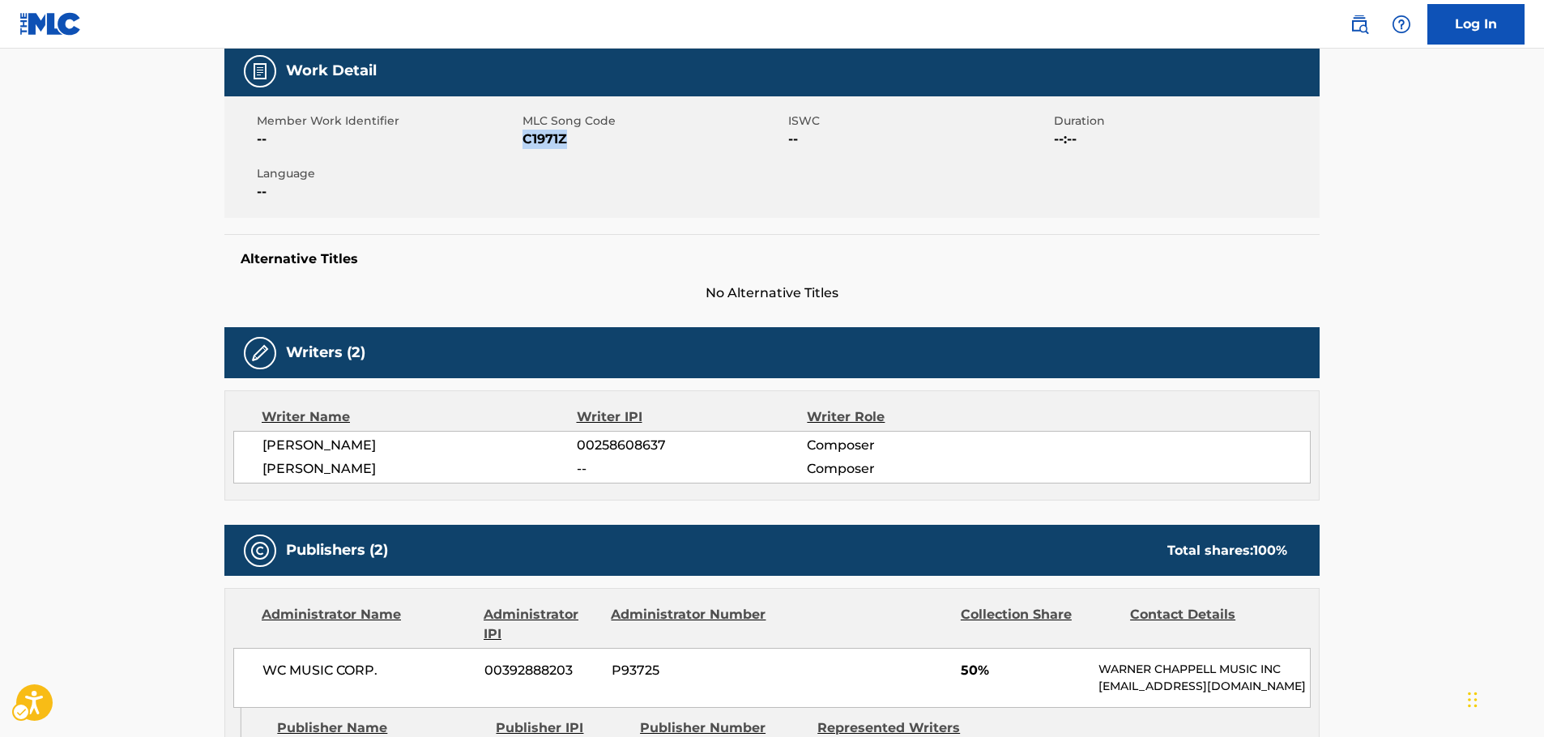
drag, startPoint x: 436, startPoint y: 475, endPoint x: 257, endPoint y: 449, distance: 181.0
click at [257, 449] on div "[PERSON_NAME] 00258608637 Composer [PERSON_NAME] -- Composer" at bounding box center [771, 457] width 1077 height 53
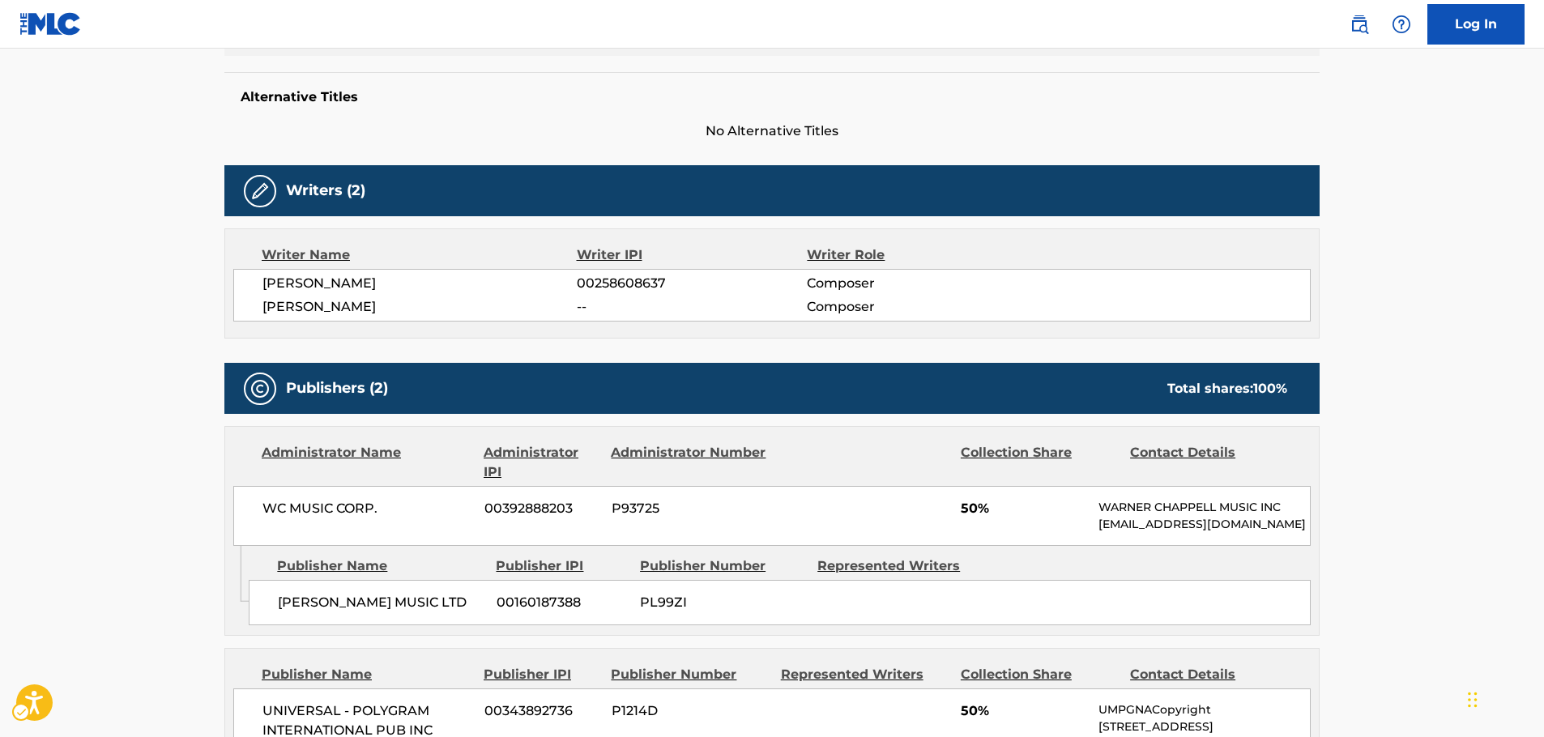
scroll to position [486, 0]
